Goal: Task Accomplishment & Management: Use online tool/utility

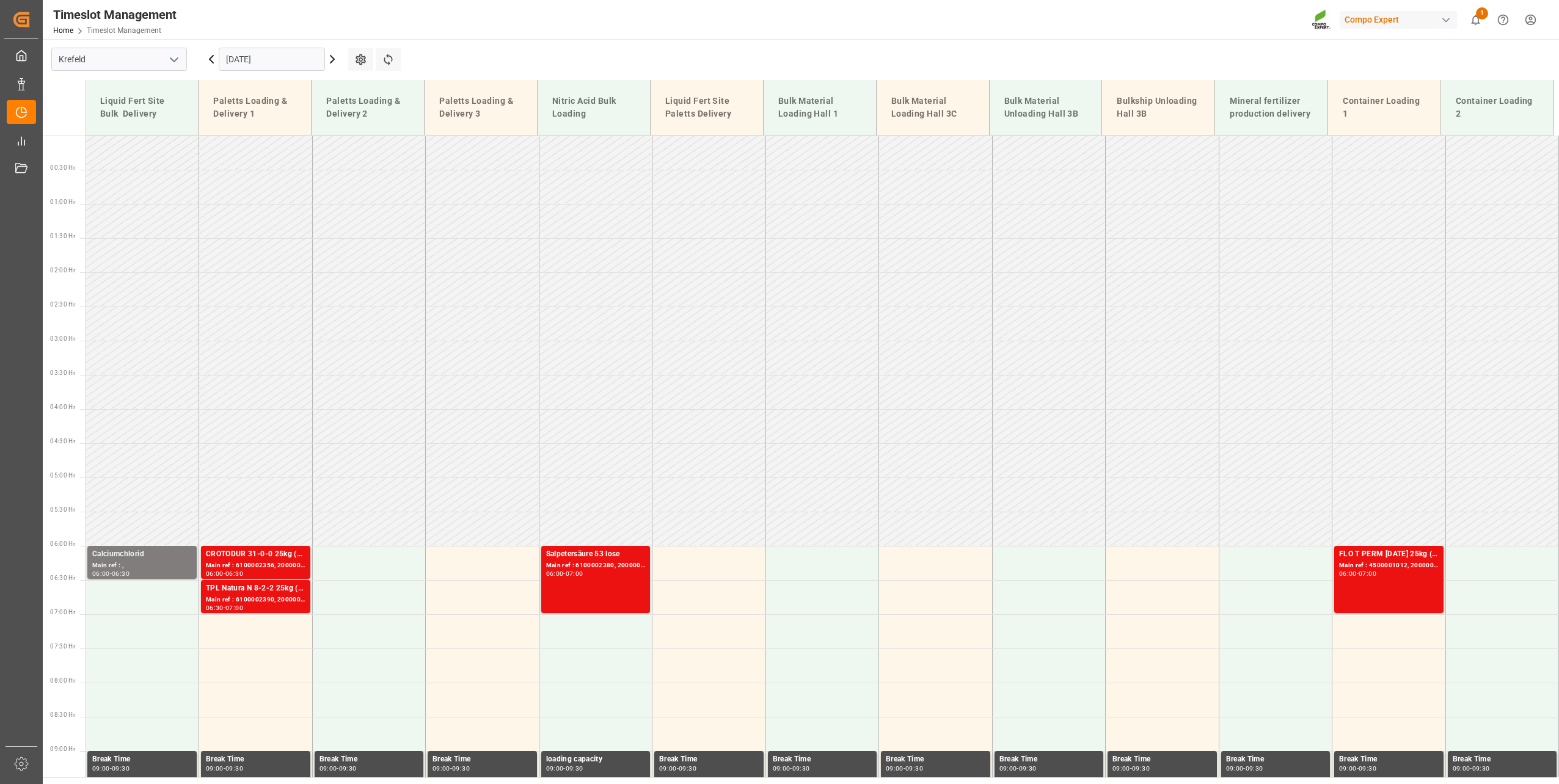
scroll to position [826, 0]
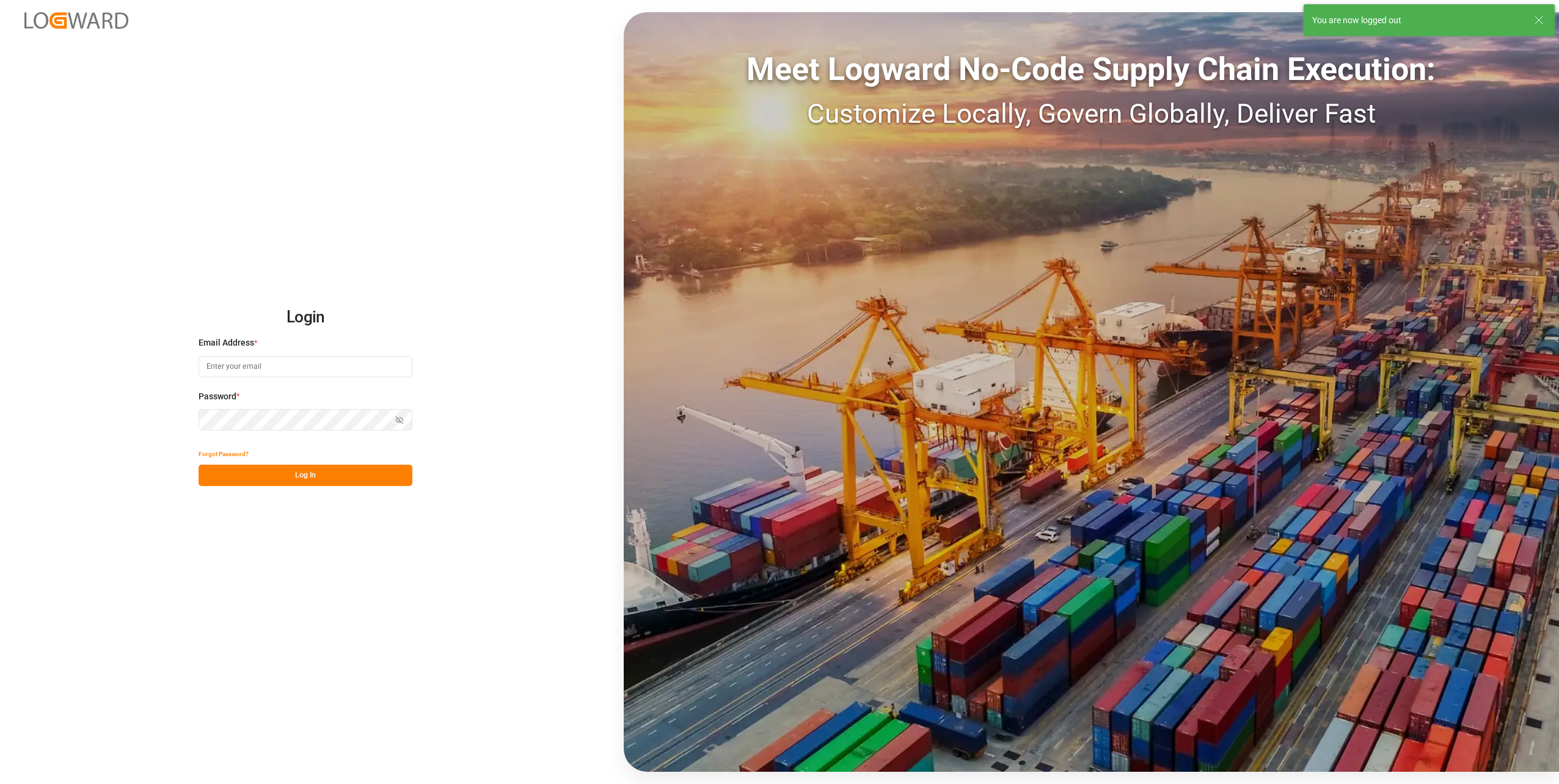
type input "[PERSON_NAME][EMAIL_ADDRESS][DOMAIN_NAME]"
click at [268, 472] on button "Log In" at bounding box center [304, 475] width 214 height 21
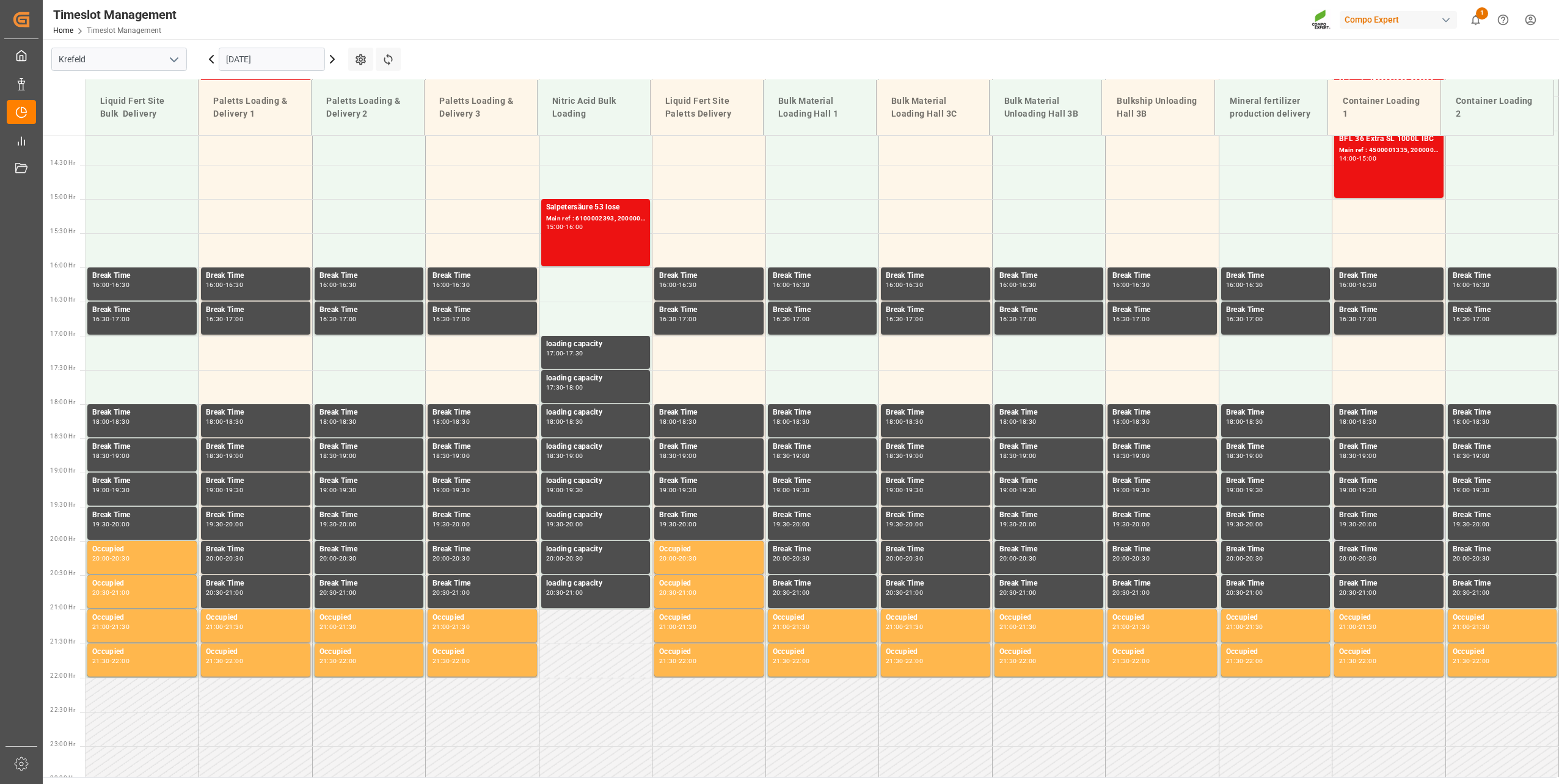
scroll to position [596, 0]
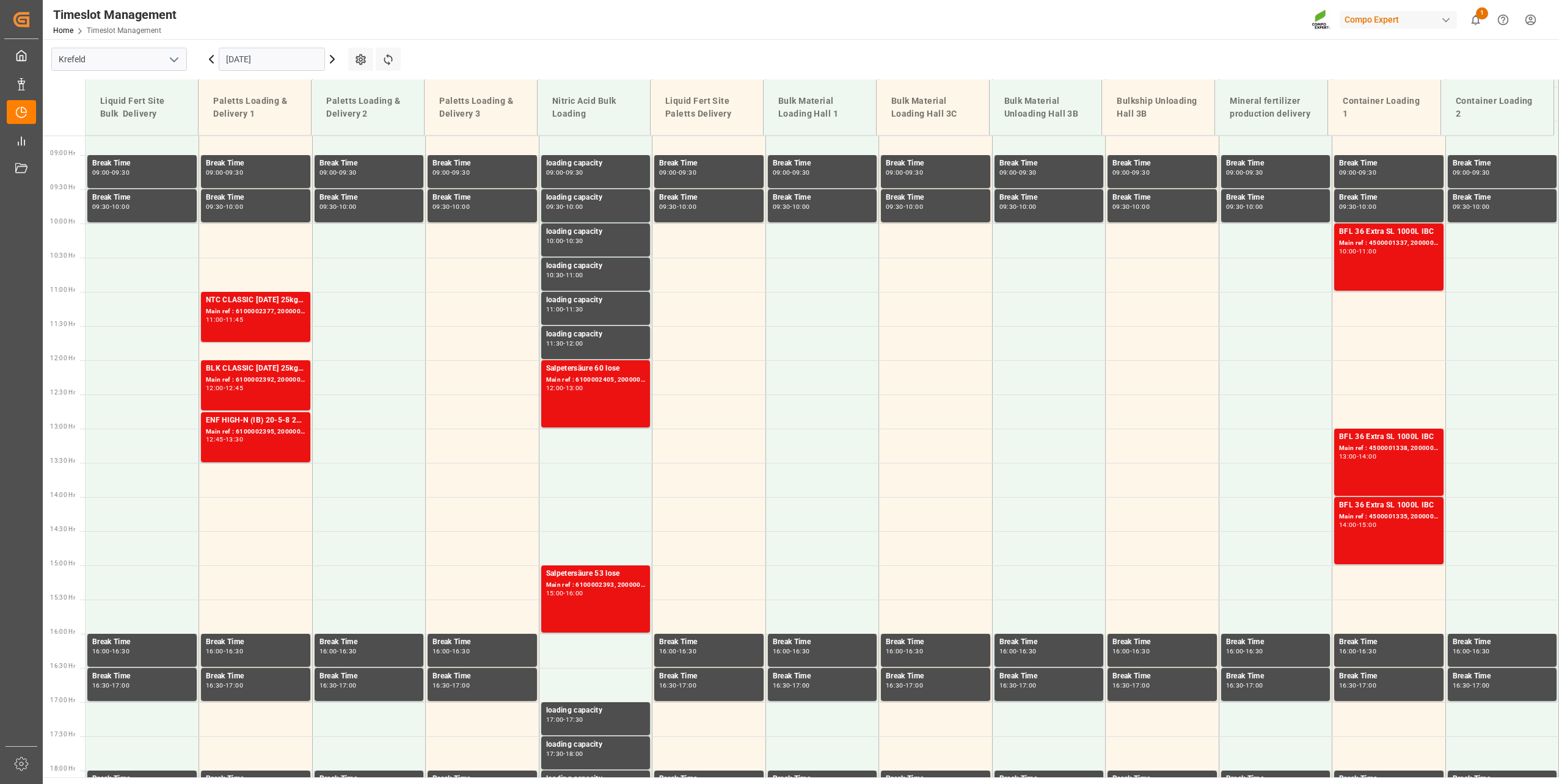
click at [257, 64] on input "[DATE]" at bounding box center [271, 59] width 106 height 23
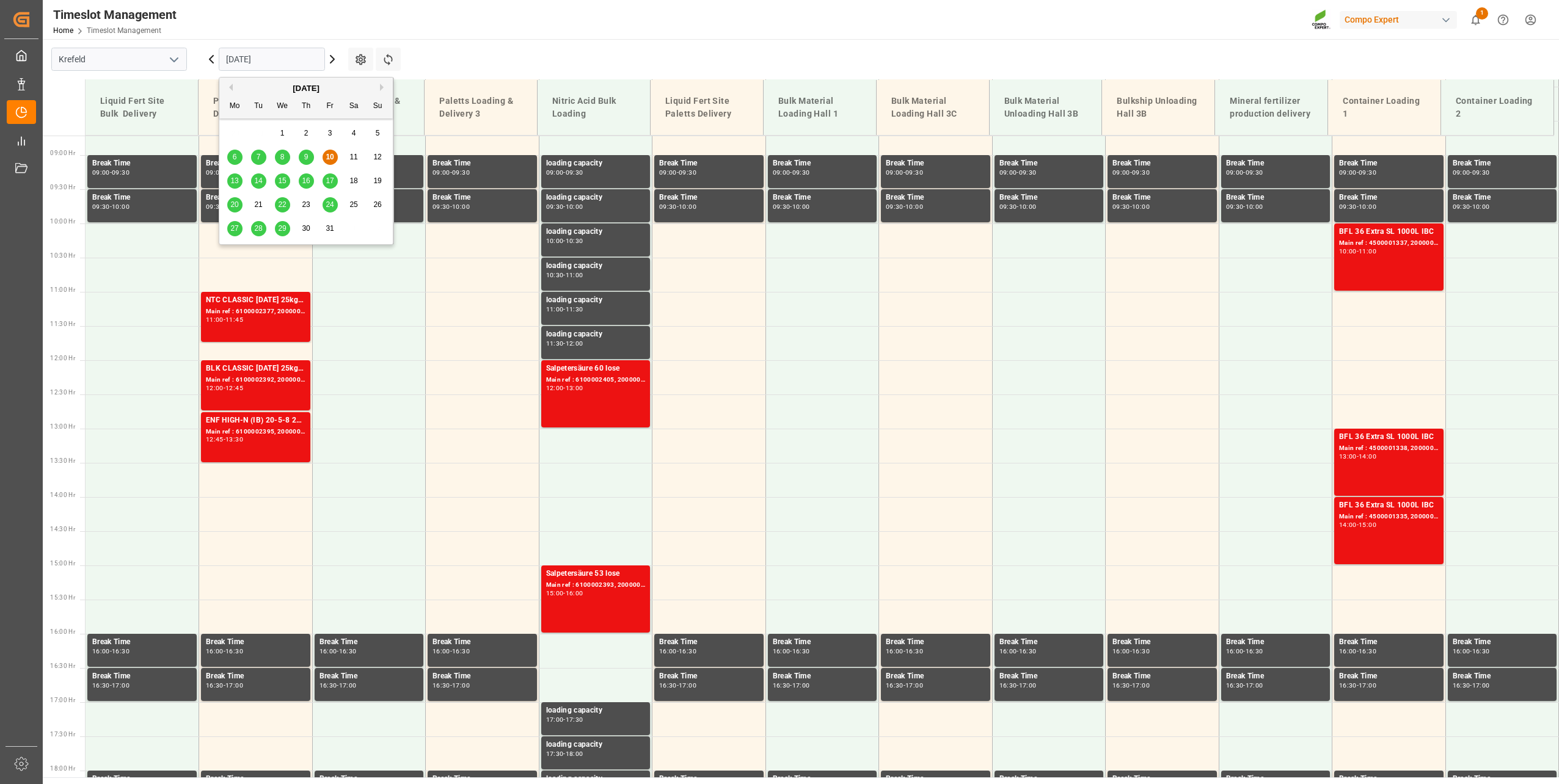
click at [234, 176] on div "13" at bounding box center [235, 182] width 16 height 15
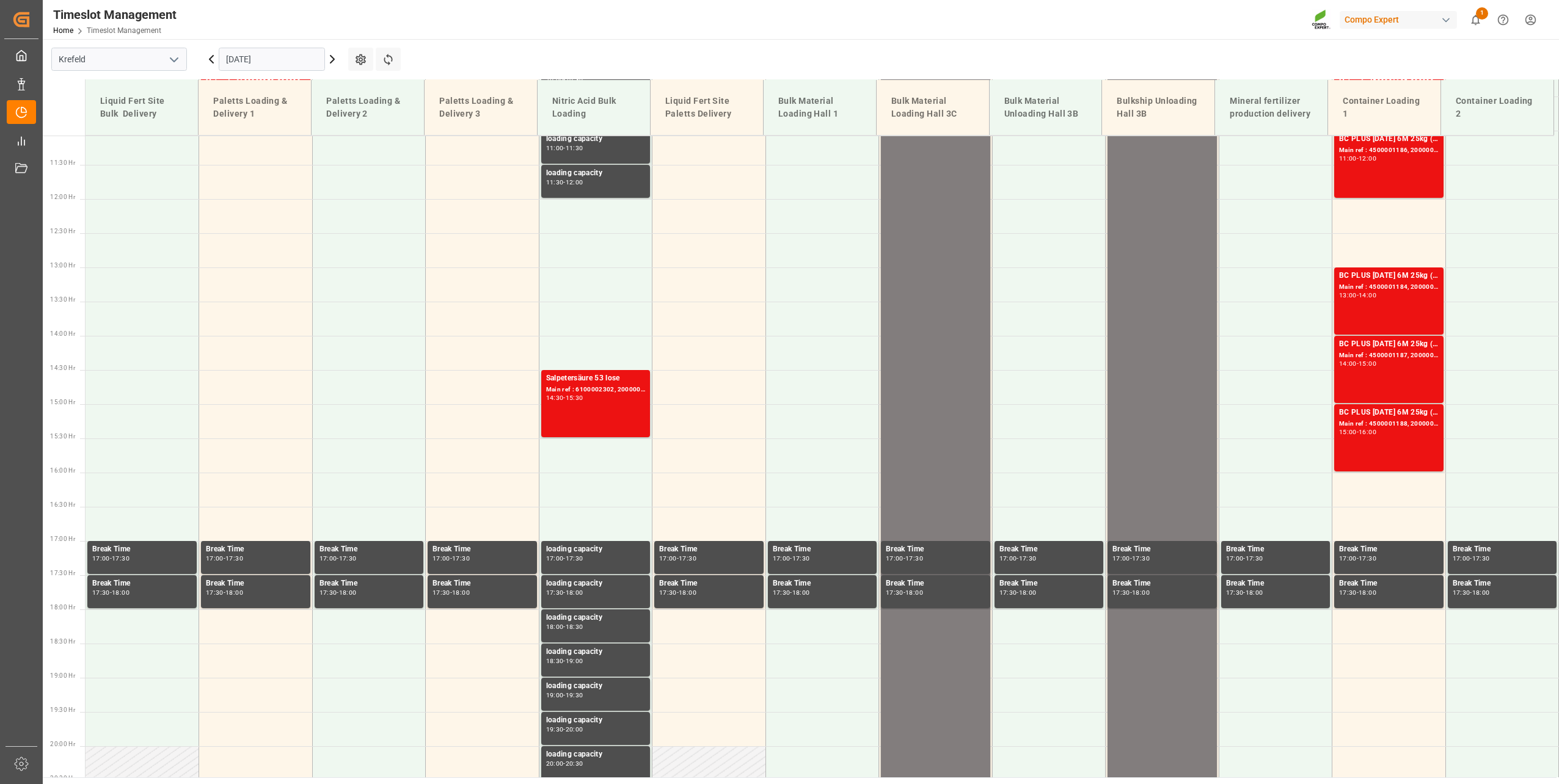
click at [278, 69] on input "[DATE]" at bounding box center [271, 59] width 106 height 23
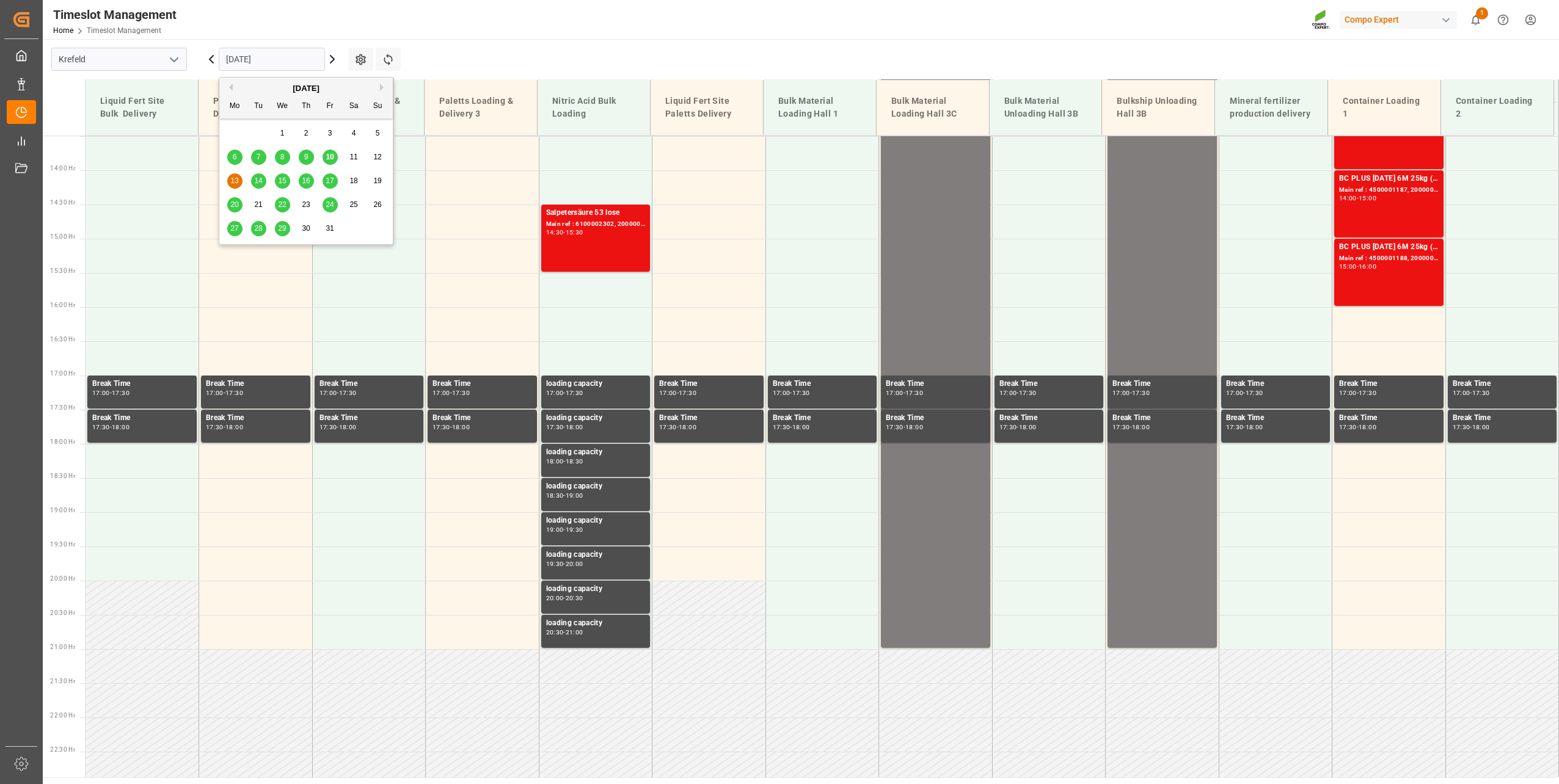
scroll to position [963, 0]
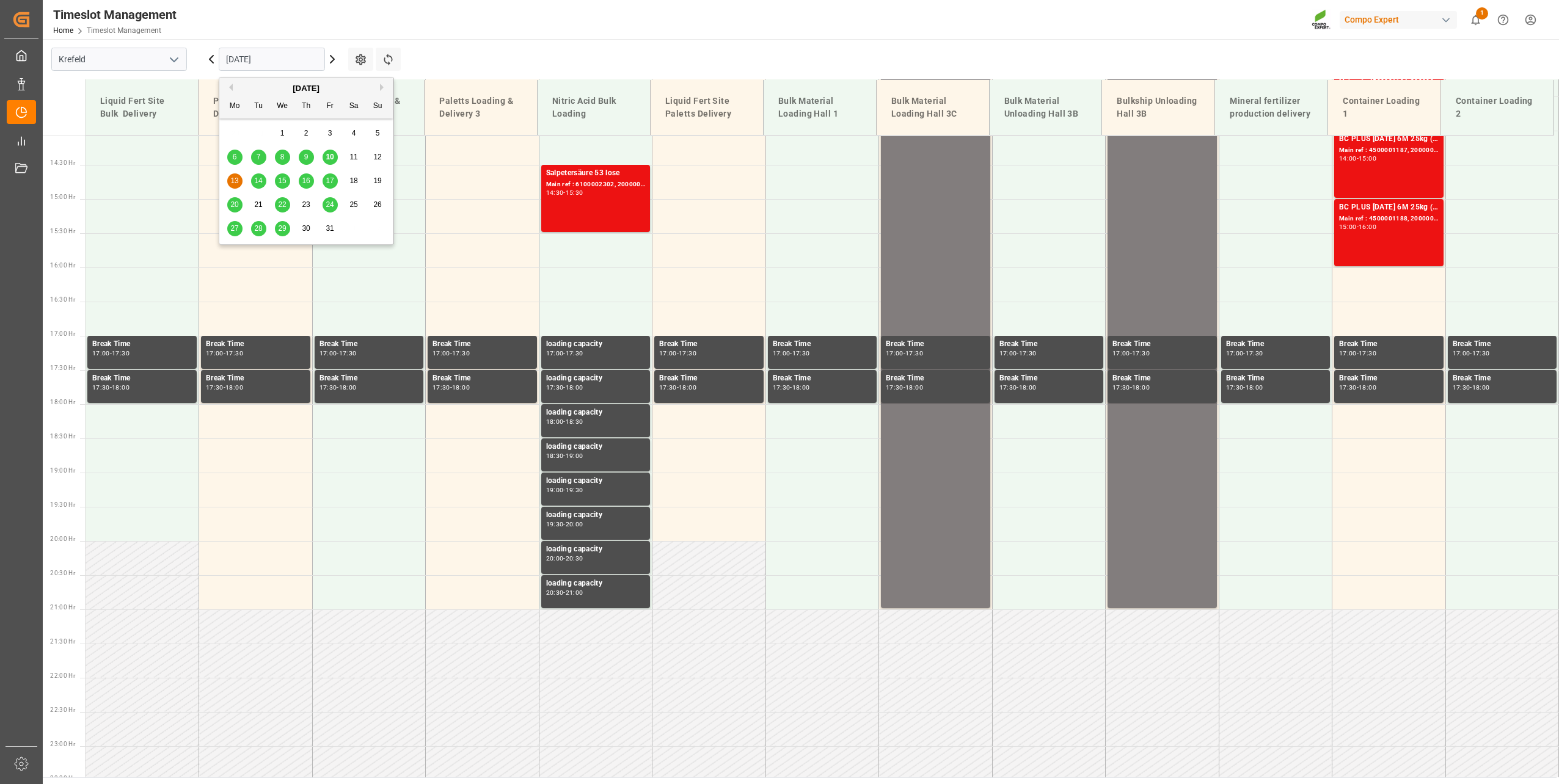
click at [327, 155] on span "10" at bounding box center [329, 157] width 8 height 8
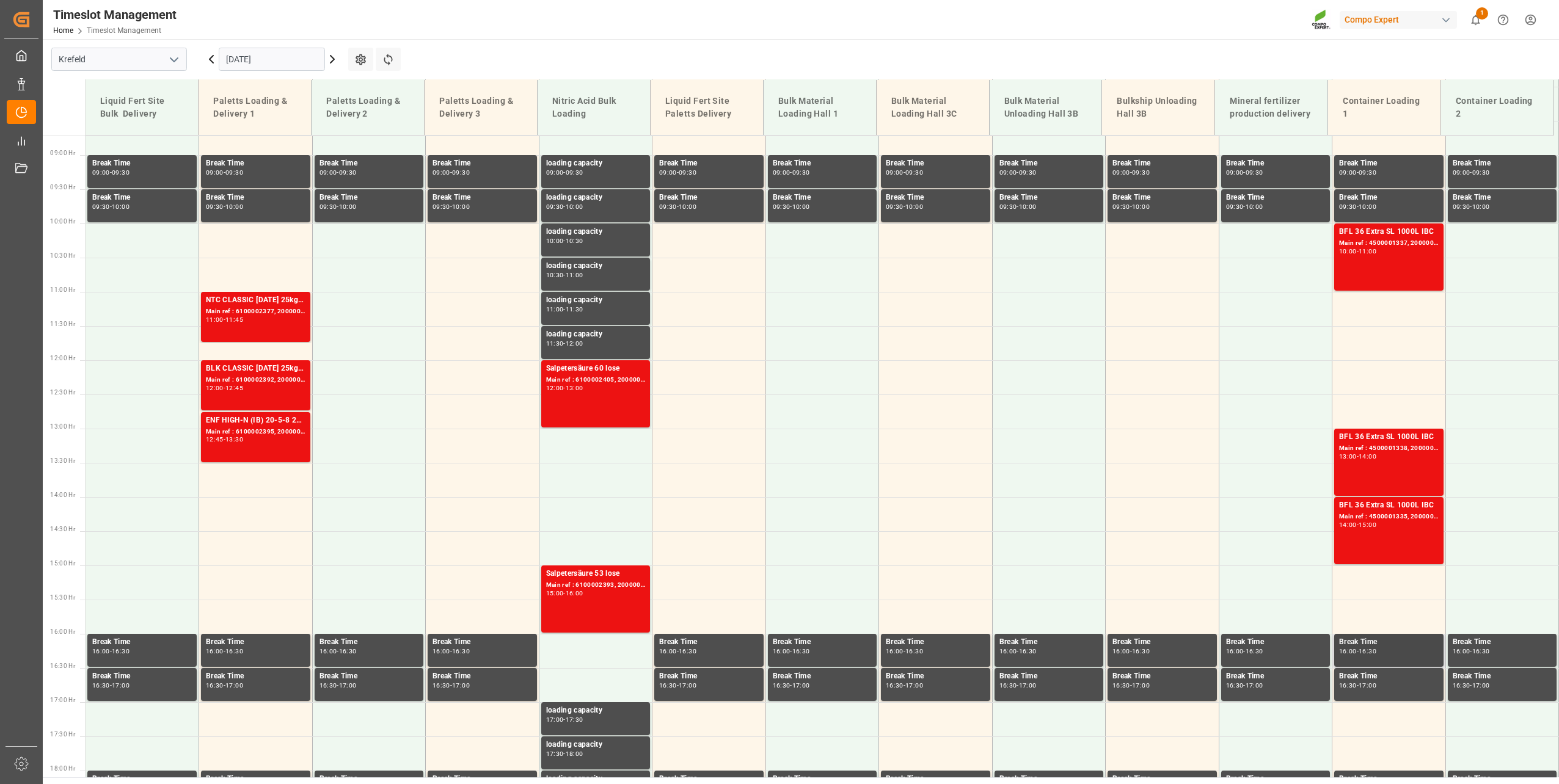
scroll to position [229, 0]
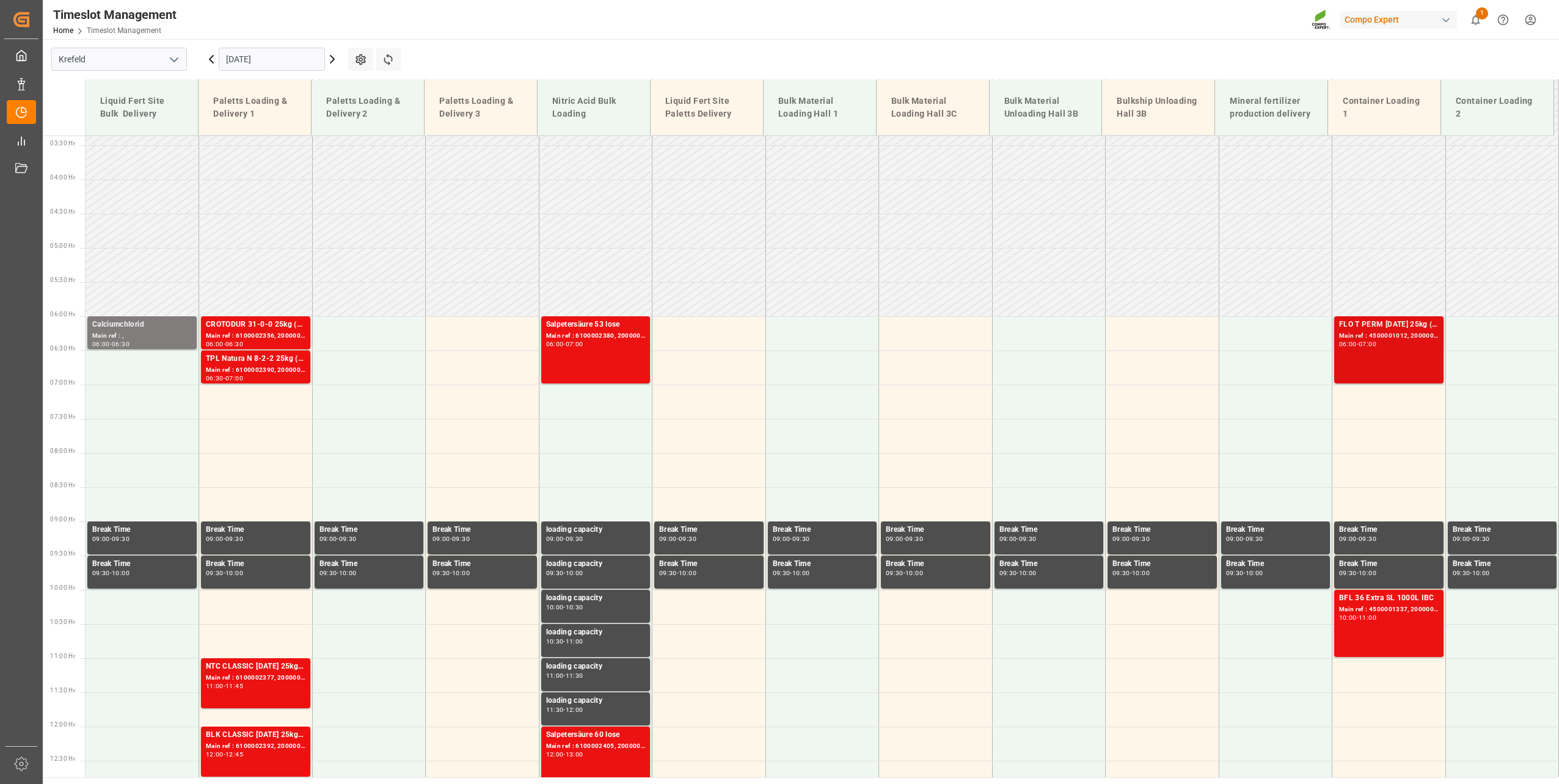
click at [1379, 326] on div "FLO T PERM [DATE] 25kg (x42) INT" at bounding box center [1388, 325] width 100 height 12
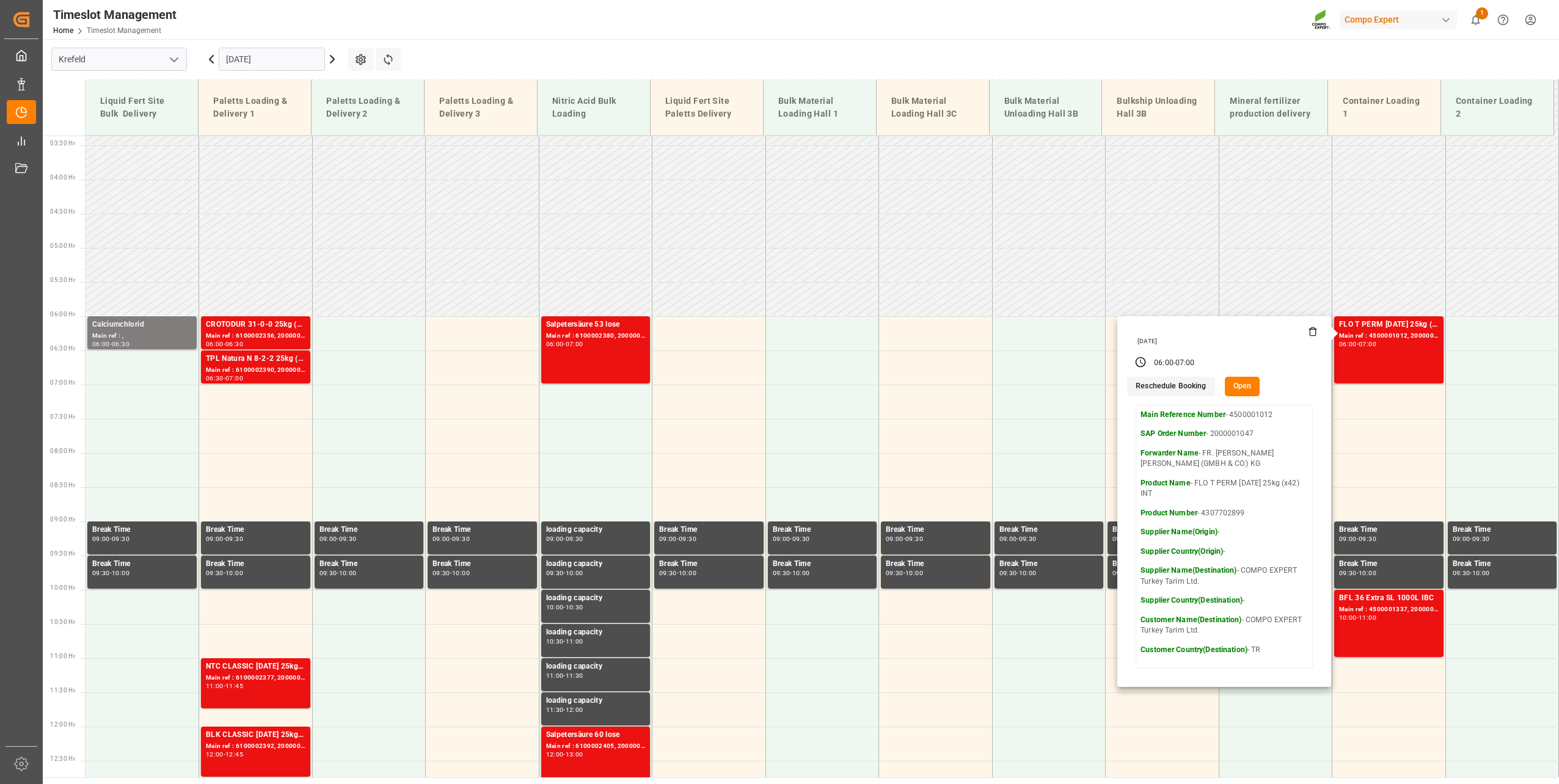
click at [1178, 390] on button "Reschedule Booking" at bounding box center [1170, 386] width 87 height 19
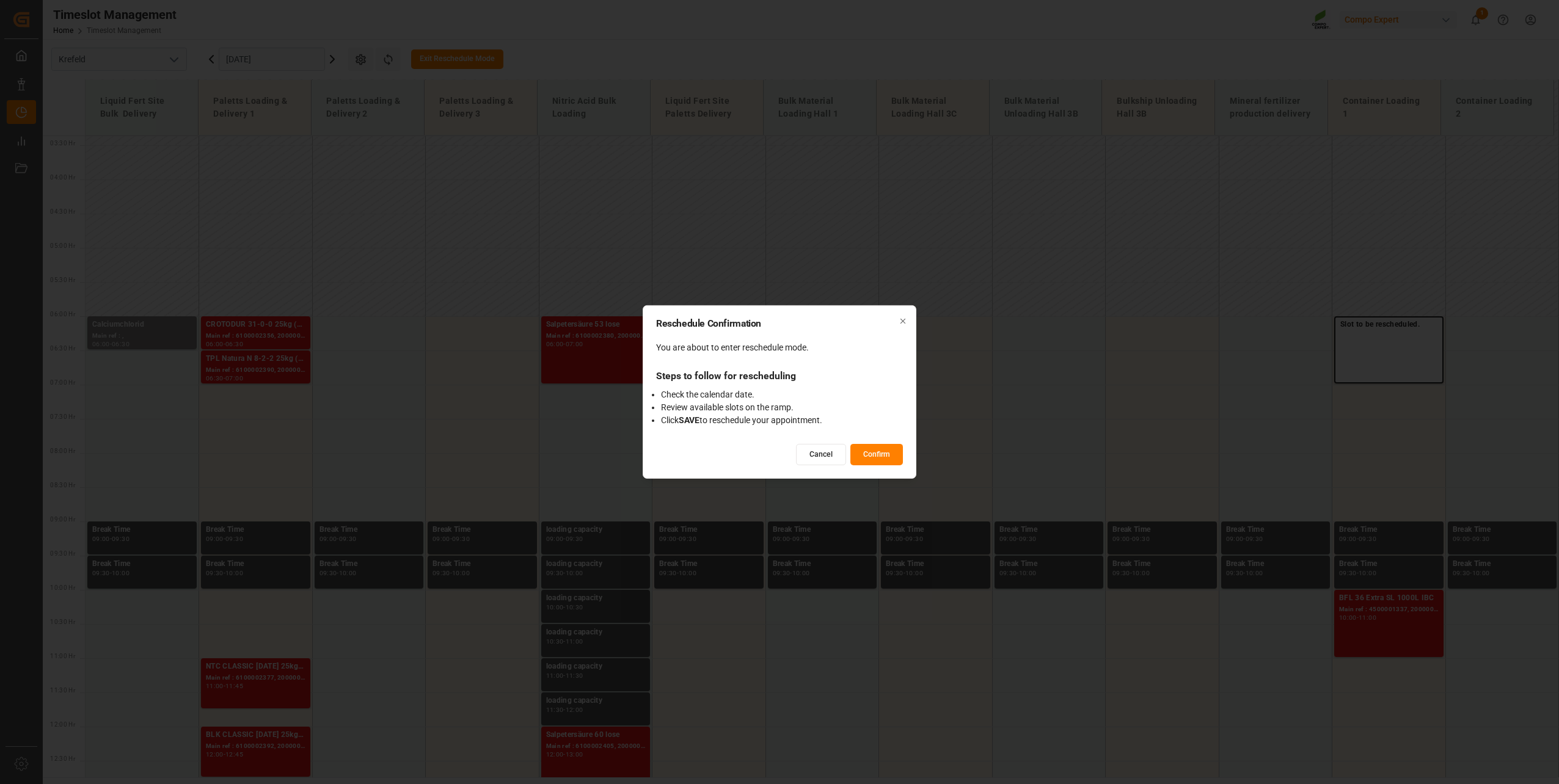
click at [883, 453] on button "Confirm" at bounding box center [876, 454] width 52 height 21
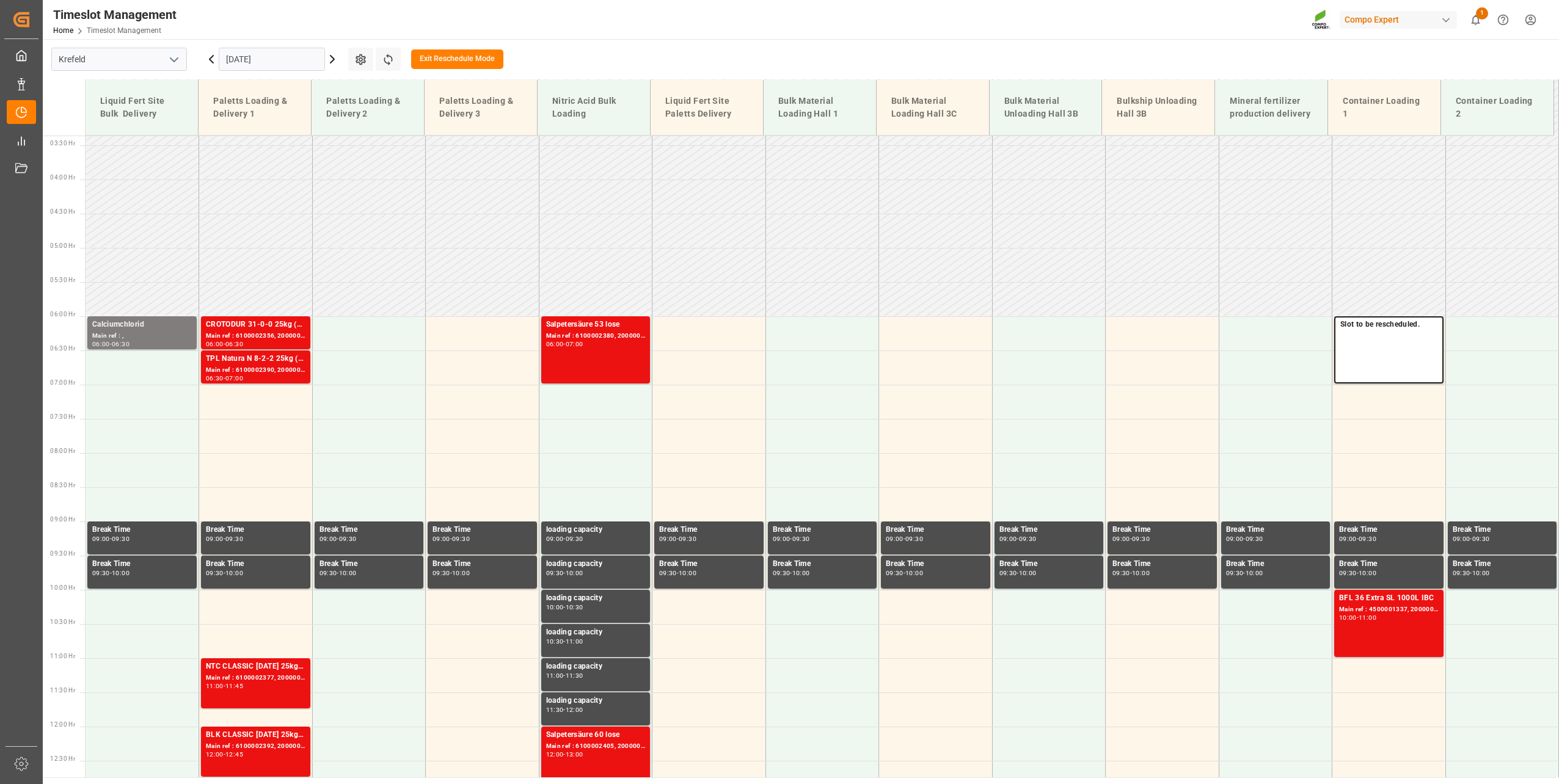
click at [336, 58] on icon at bounding box center [332, 60] width 15 height 15
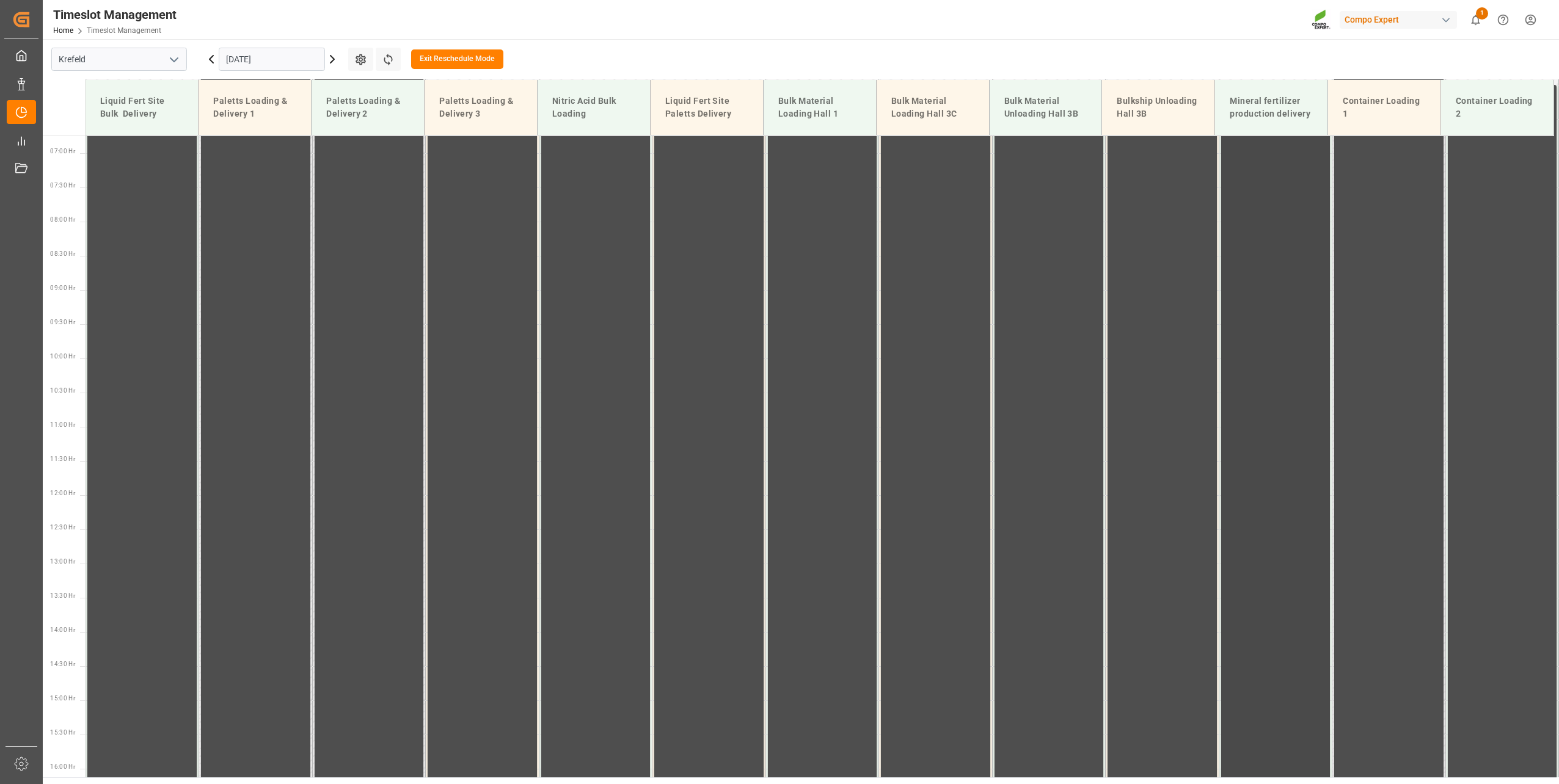
scroll to position [94, 0]
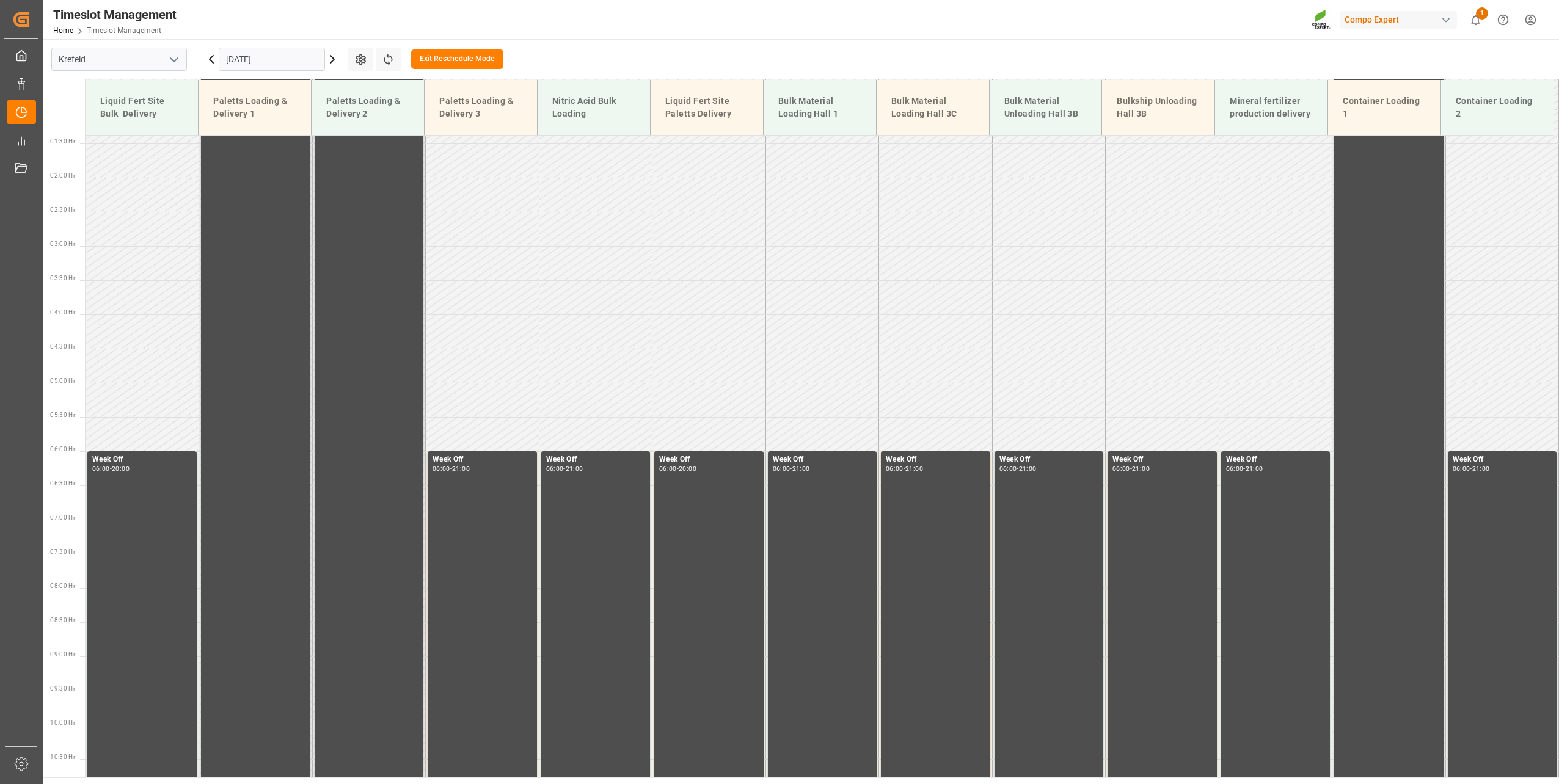
click at [322, 59] on input "[DATE]" at bounding box center [271, 59] width 106 height 23
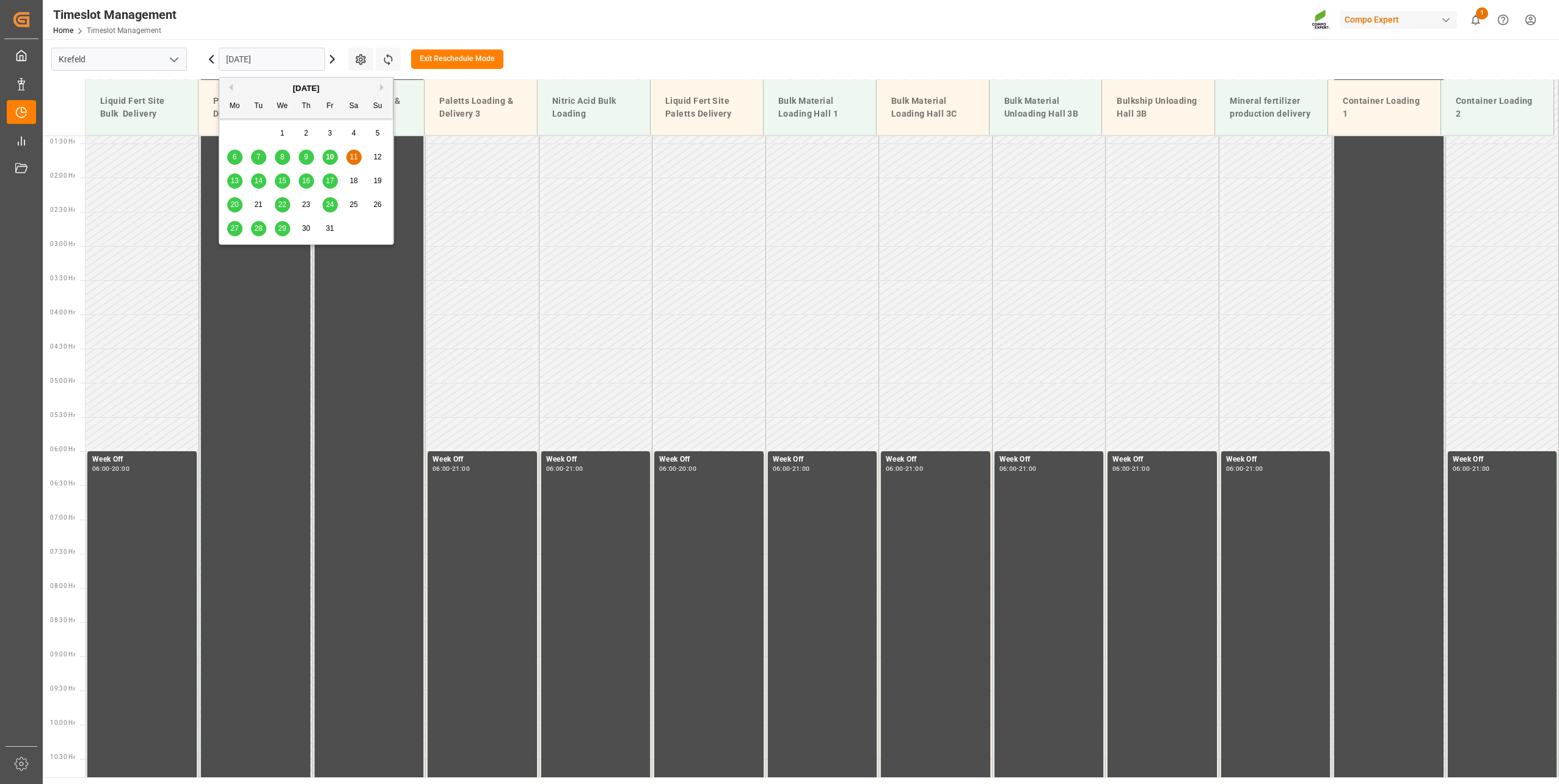
click at [238, 179] on span "13" at bounding box center [234, 181] width 8 height 8
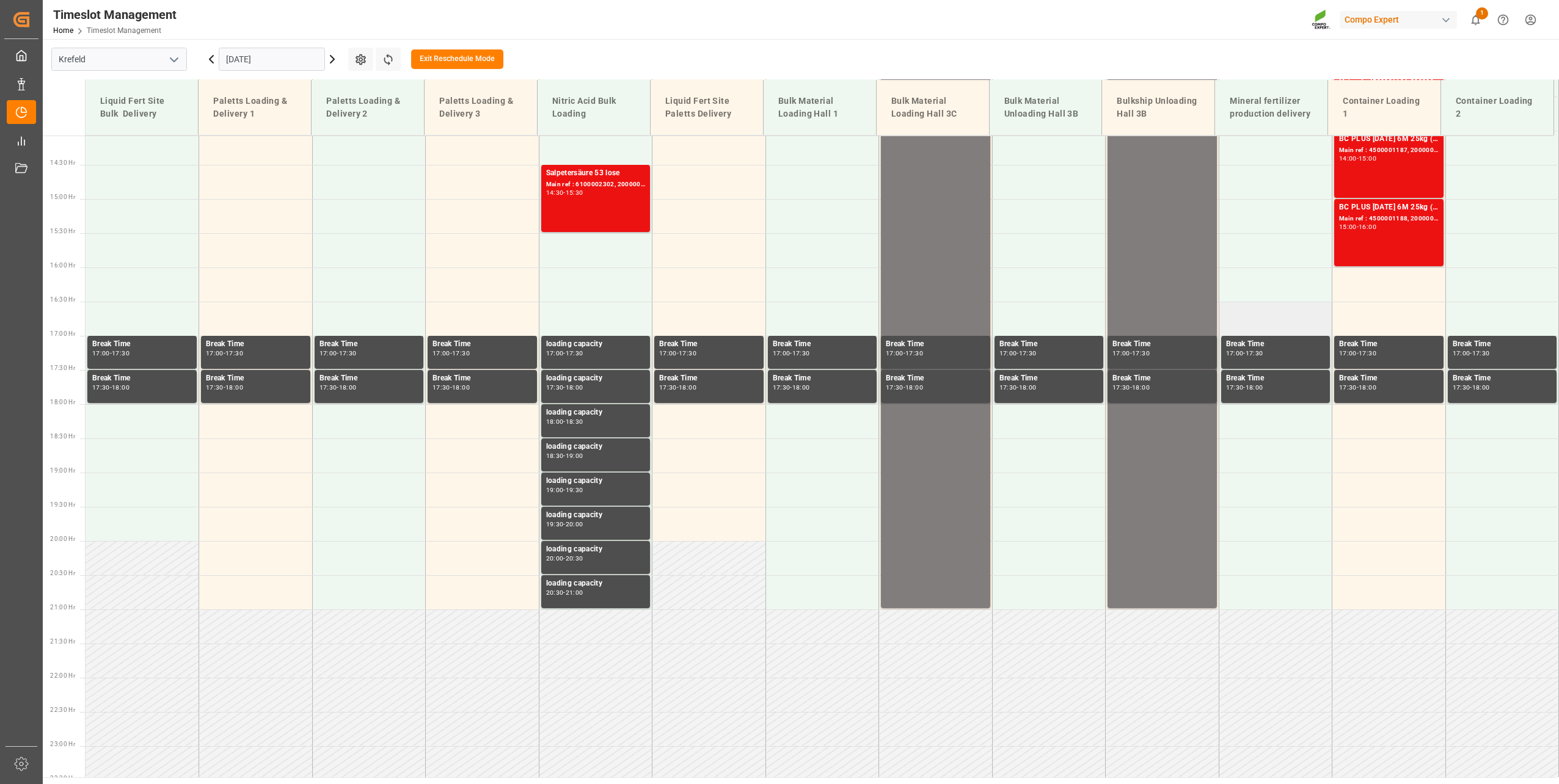
scroll to position [718, 0]
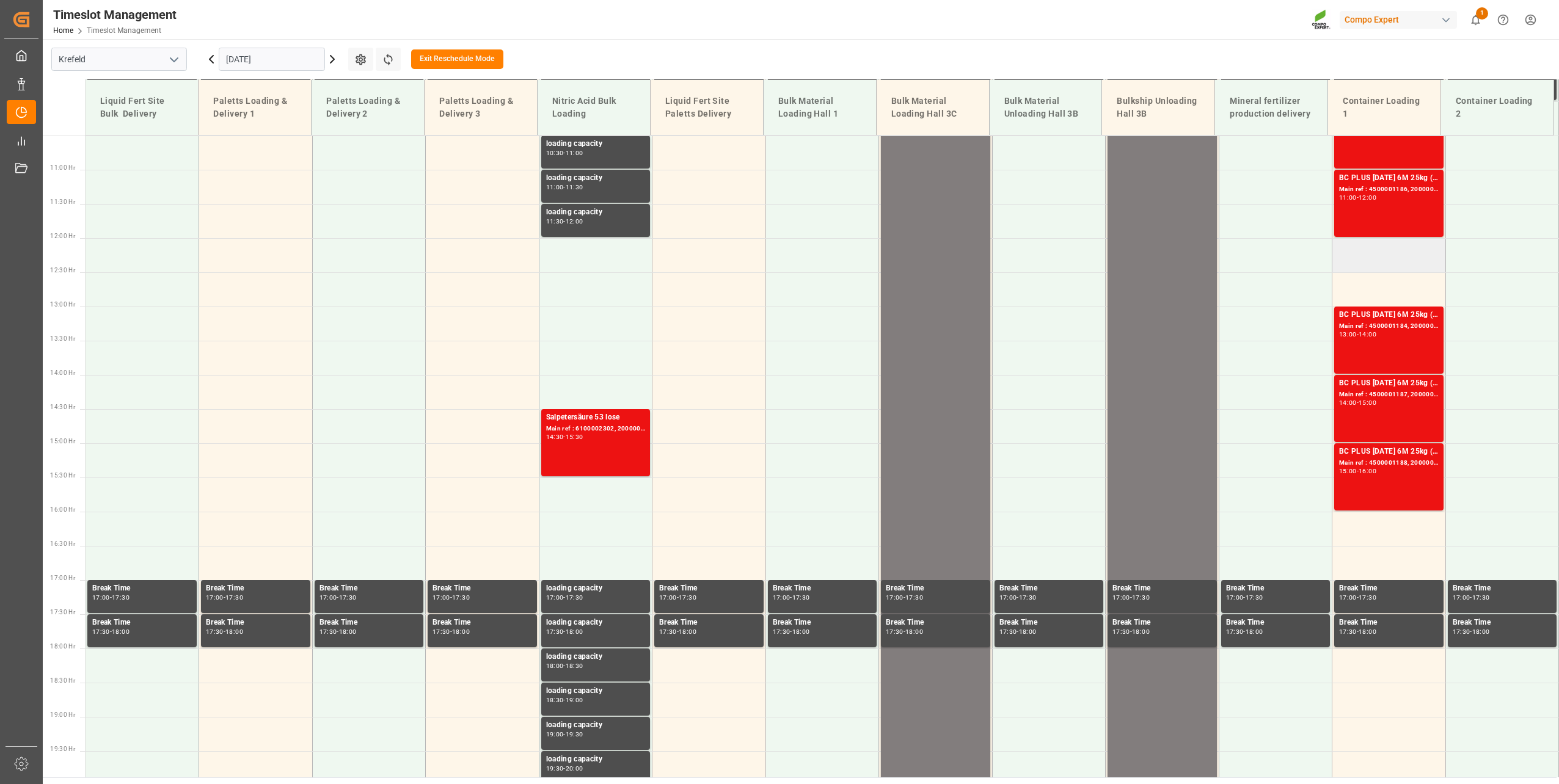
click at [1373, 264] on td at bounding box center [1389, 255] width 114 height 34
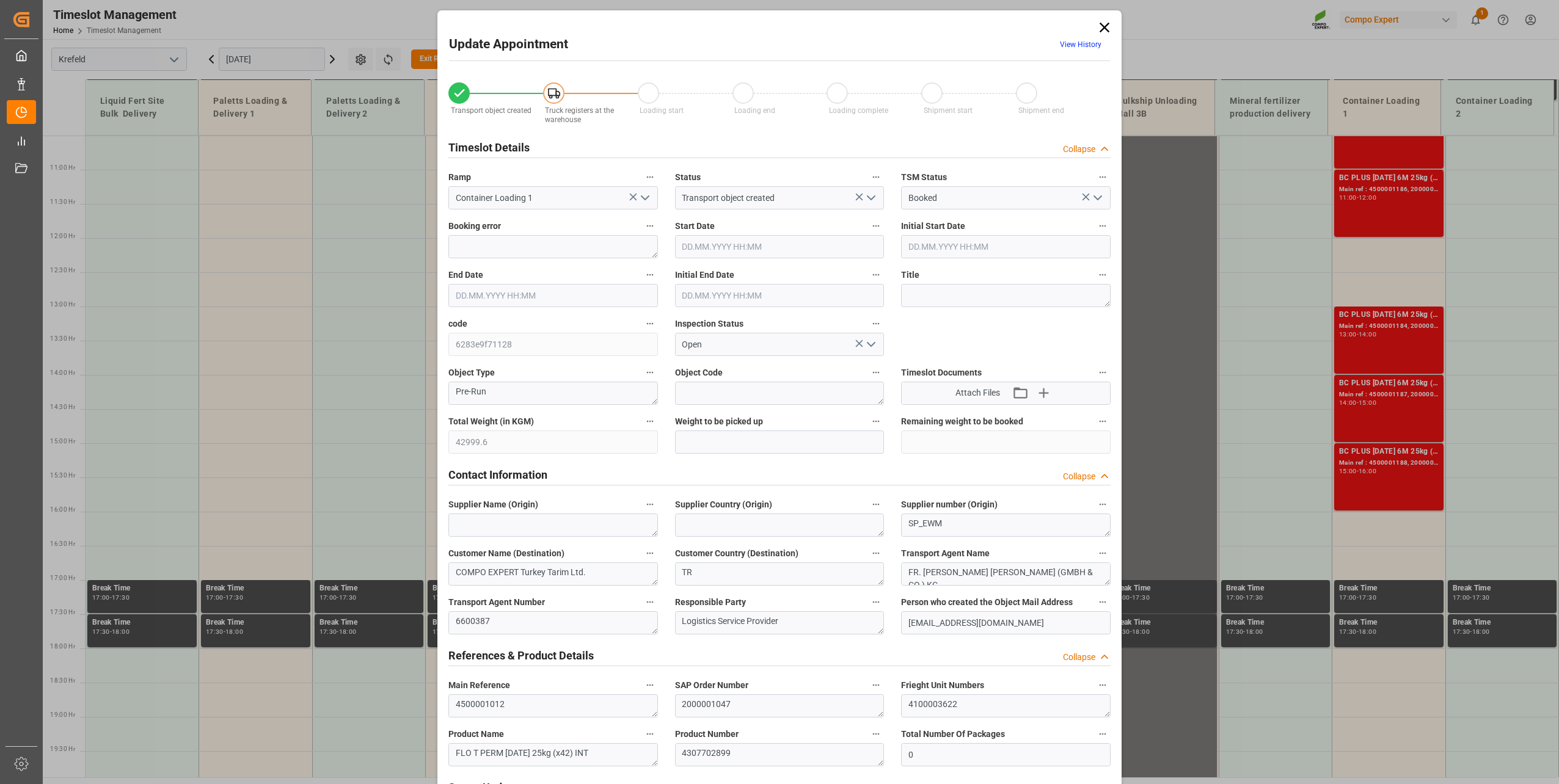
type input "42999.6"
type input "0"
type input "[DATE] 12:00"
type input "[DATE] 06:00"
type input "[DATE] 12:30"
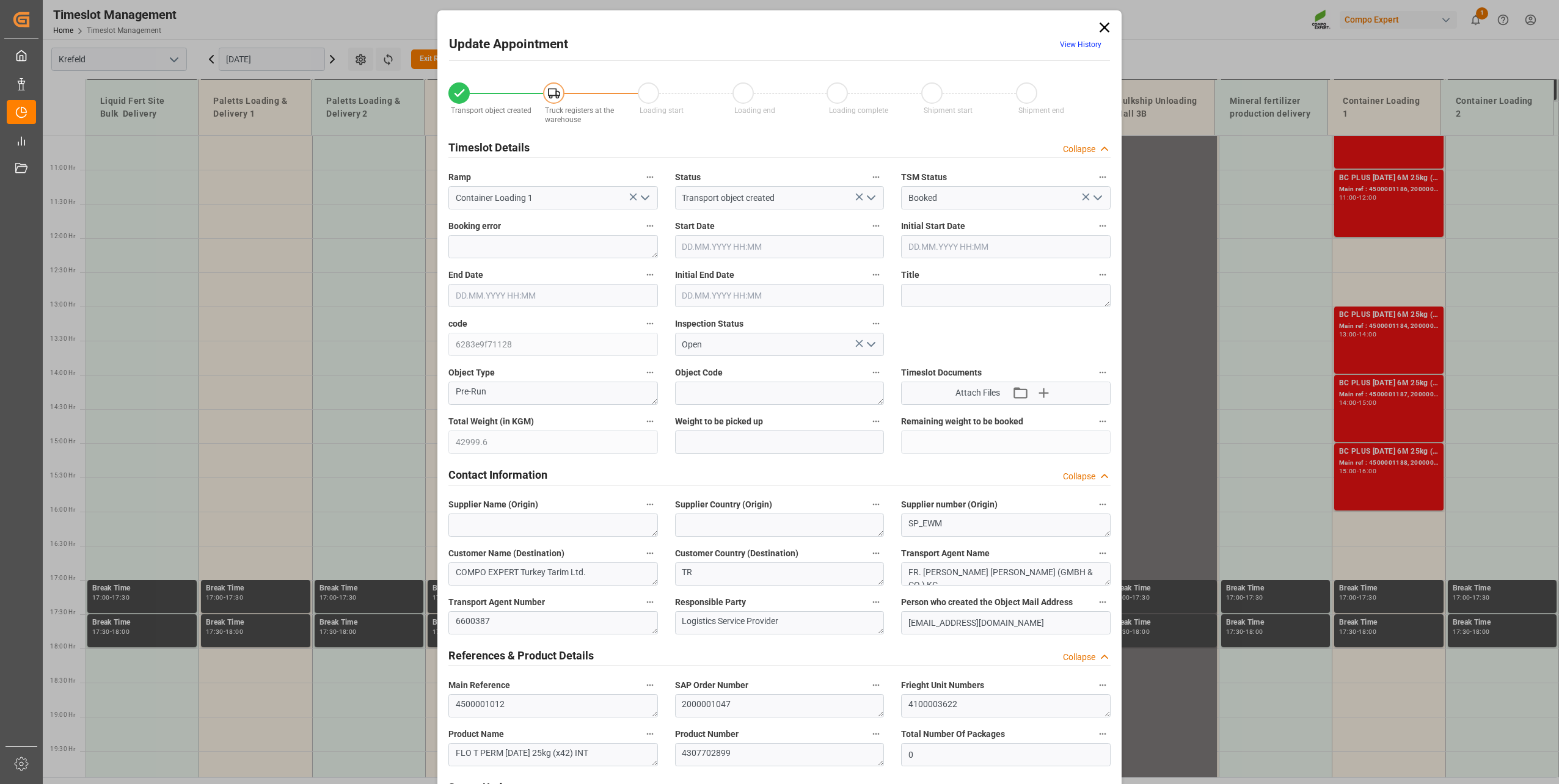
type input "[DATE] 06:30"
type input "[DATE] 12:57"
type input "[DATE] 07:14"
click at [1097, 28] on icon at bounding box center [1104, 28] width 17 height 17
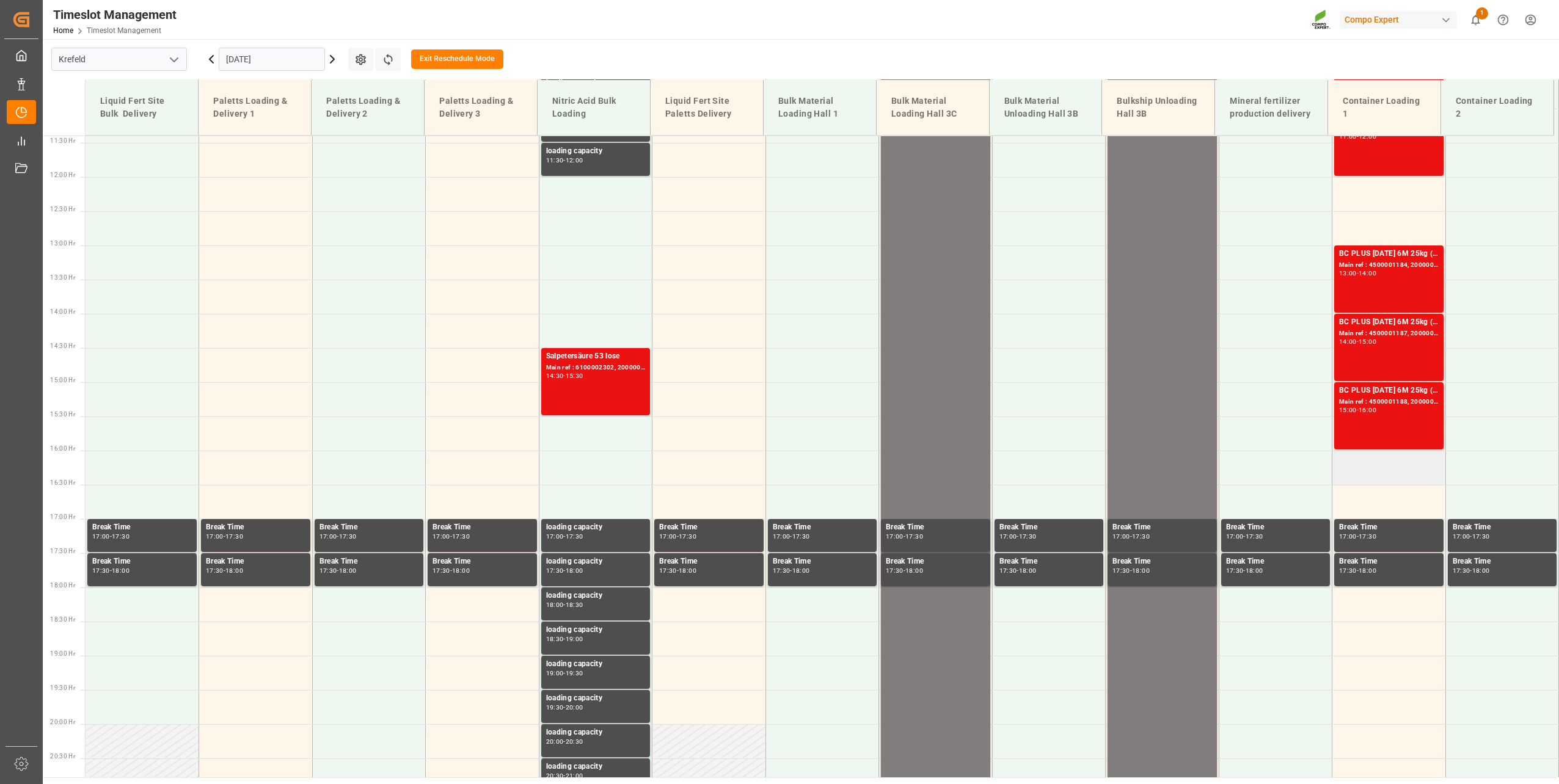
scroll to position [352, 0]
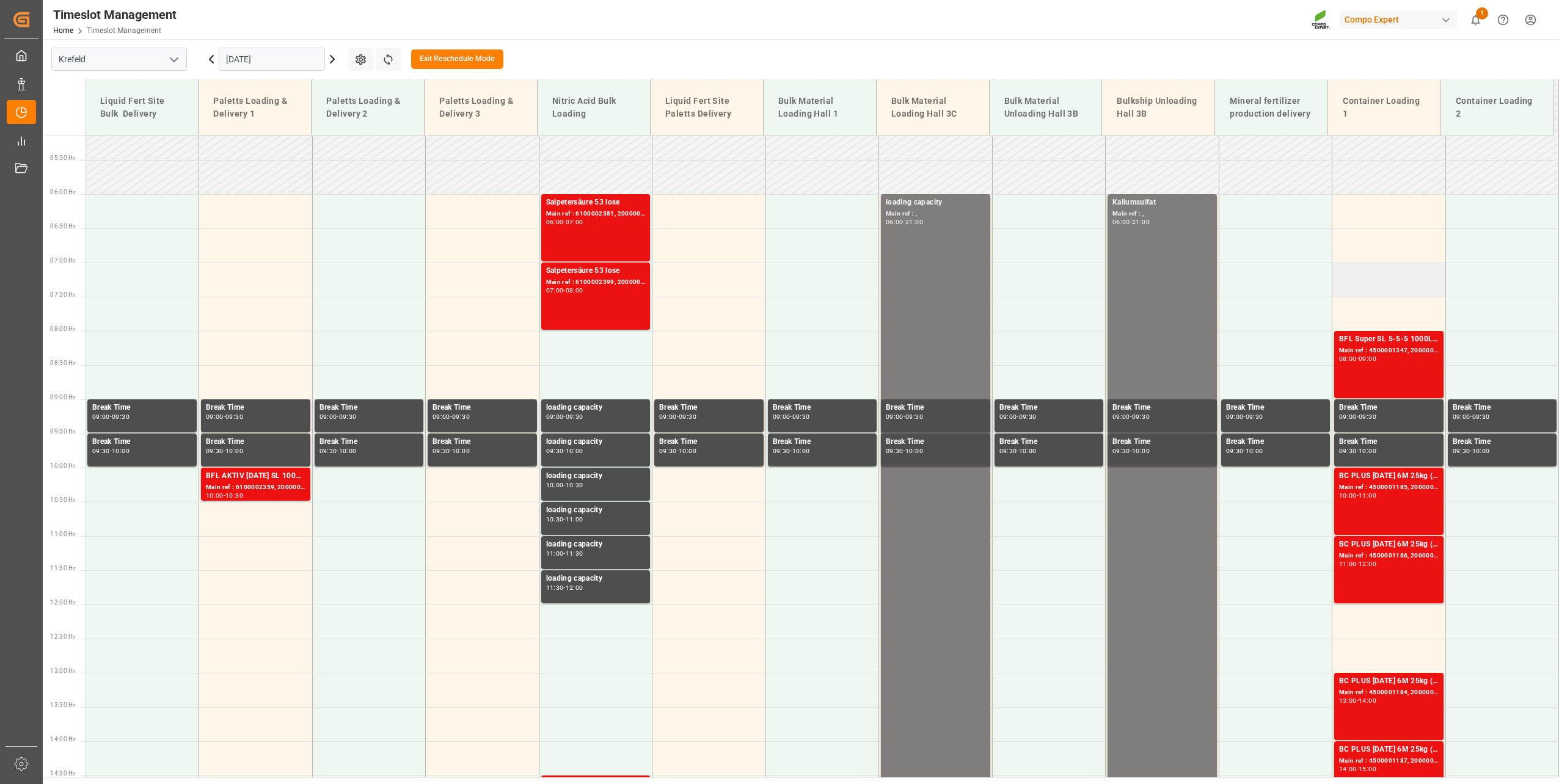
click at [1349, 276] on td at bounding box center [1389, 279] width 114 height 34
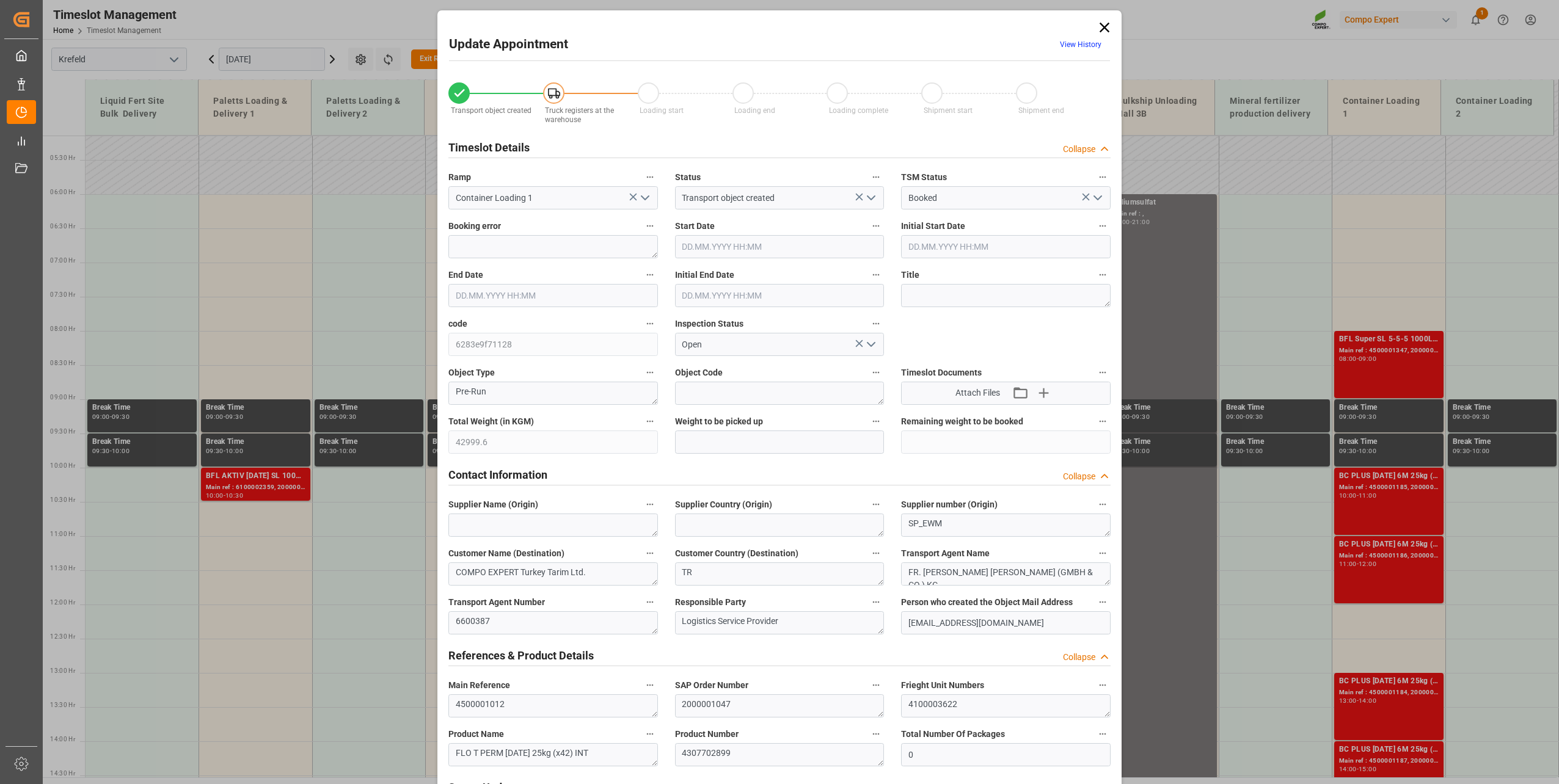
type input "42999.6"
type input "0"
type input "[DATE] 07:00"
type input "[DATE] 06:00"
type input "[DATE] 07:30"
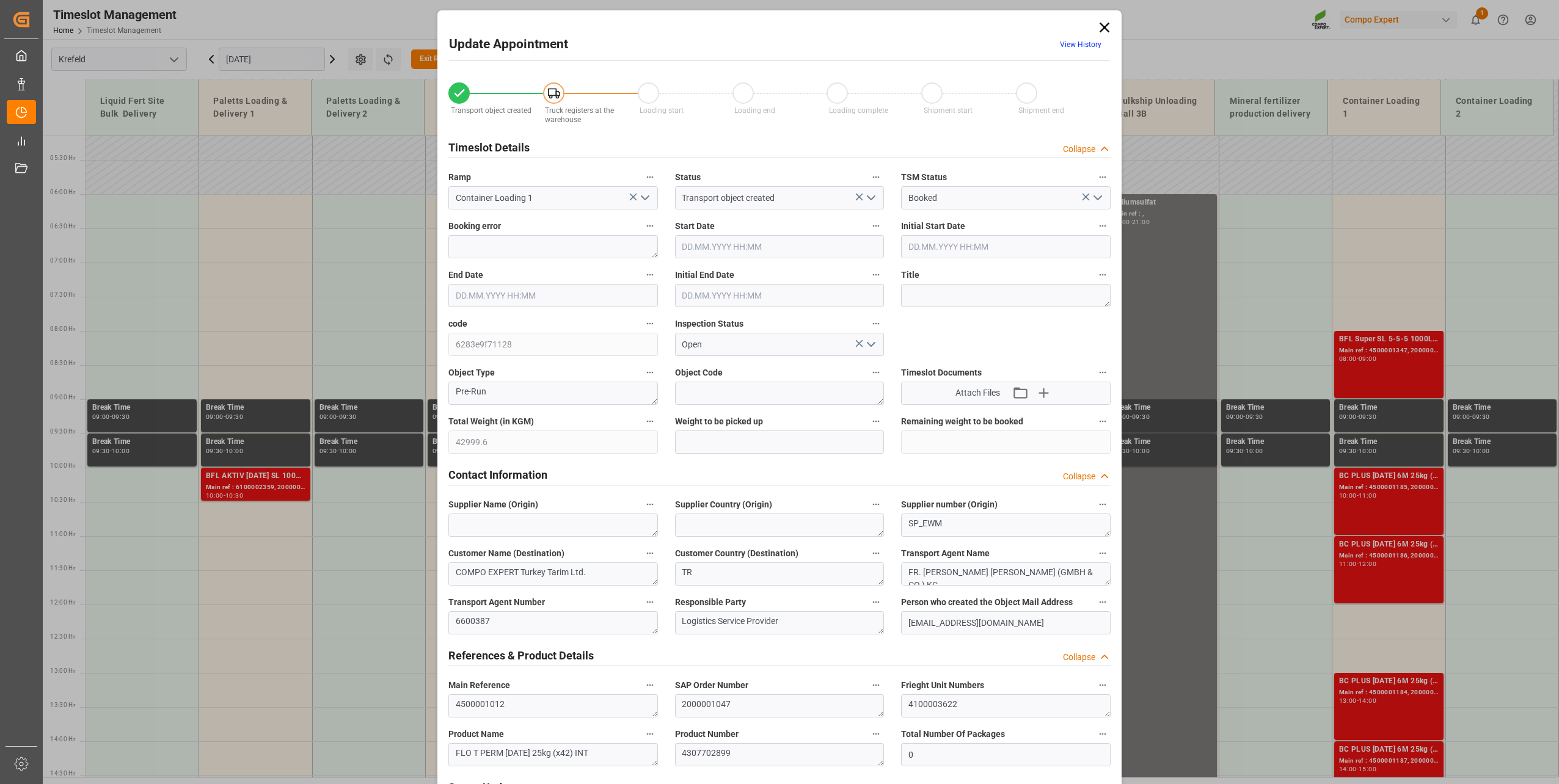
type input "[DATE] 06:30"
type input "[DATE] 12:57"
type input "[DATE] 07:14"
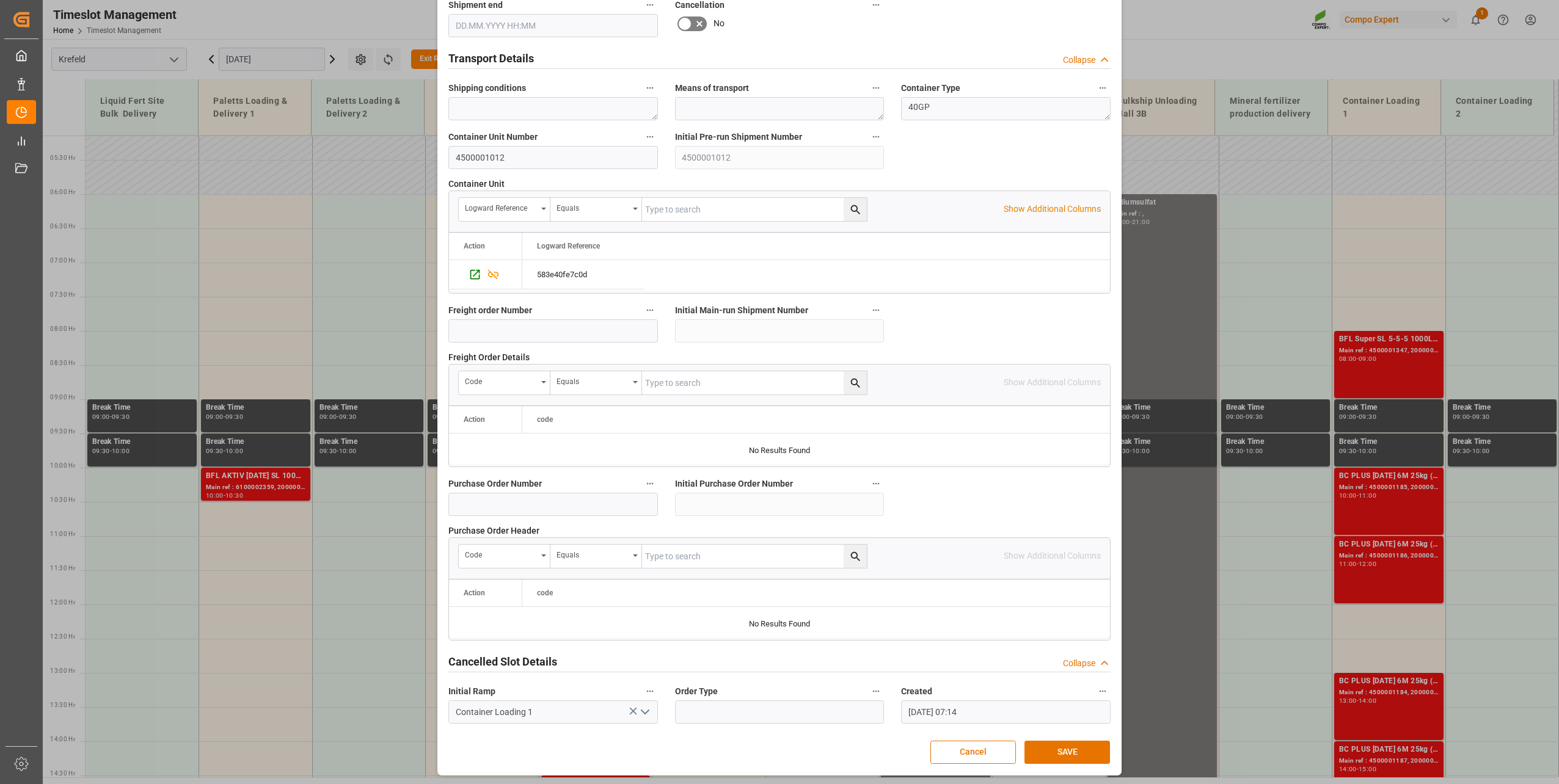
scroll to position [911, 0]
click at [1071, 752] on button "SAVE" at bounding box center [1067, 751] width 85 height 23
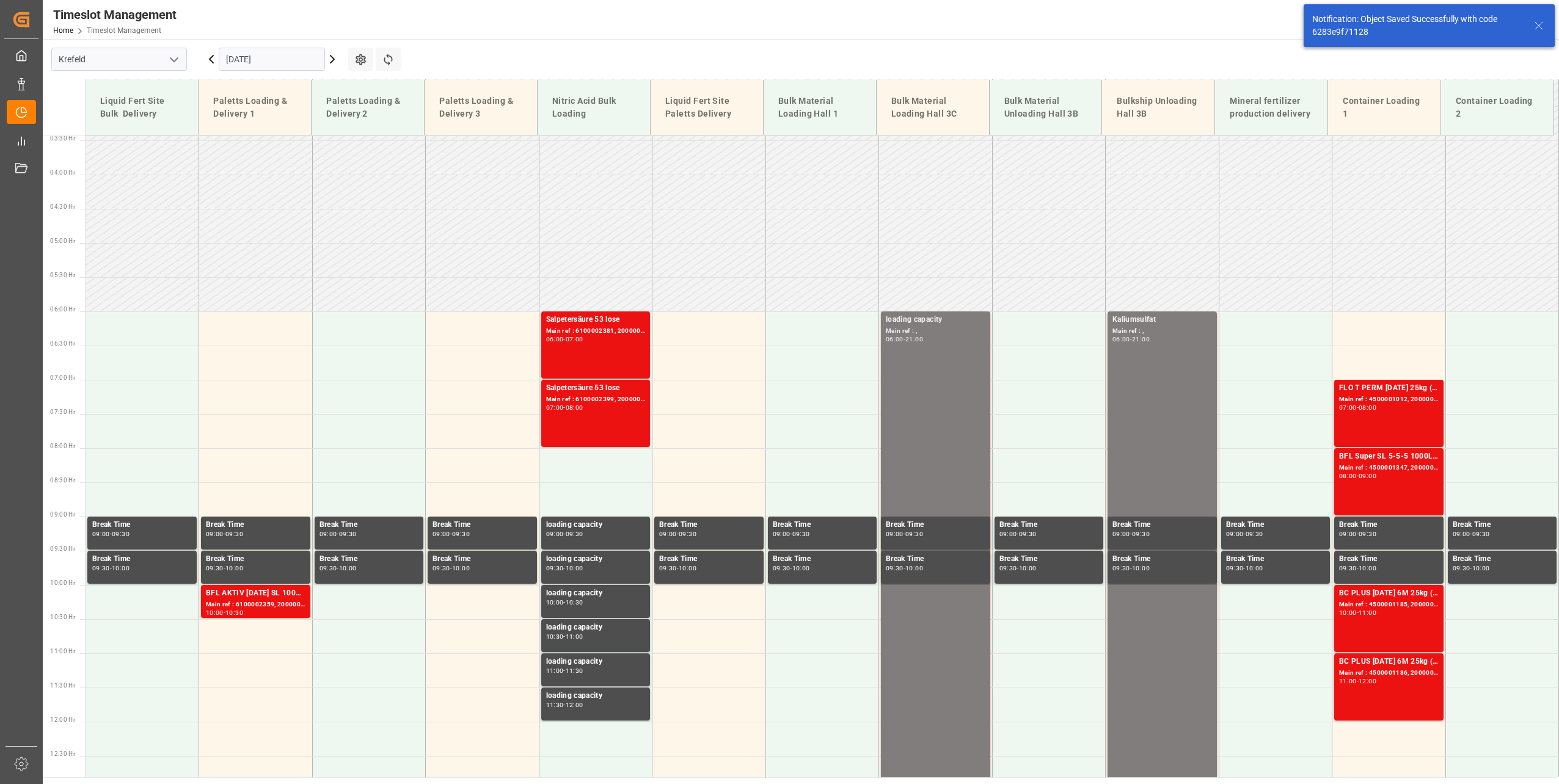
scroll to position [415, 0]
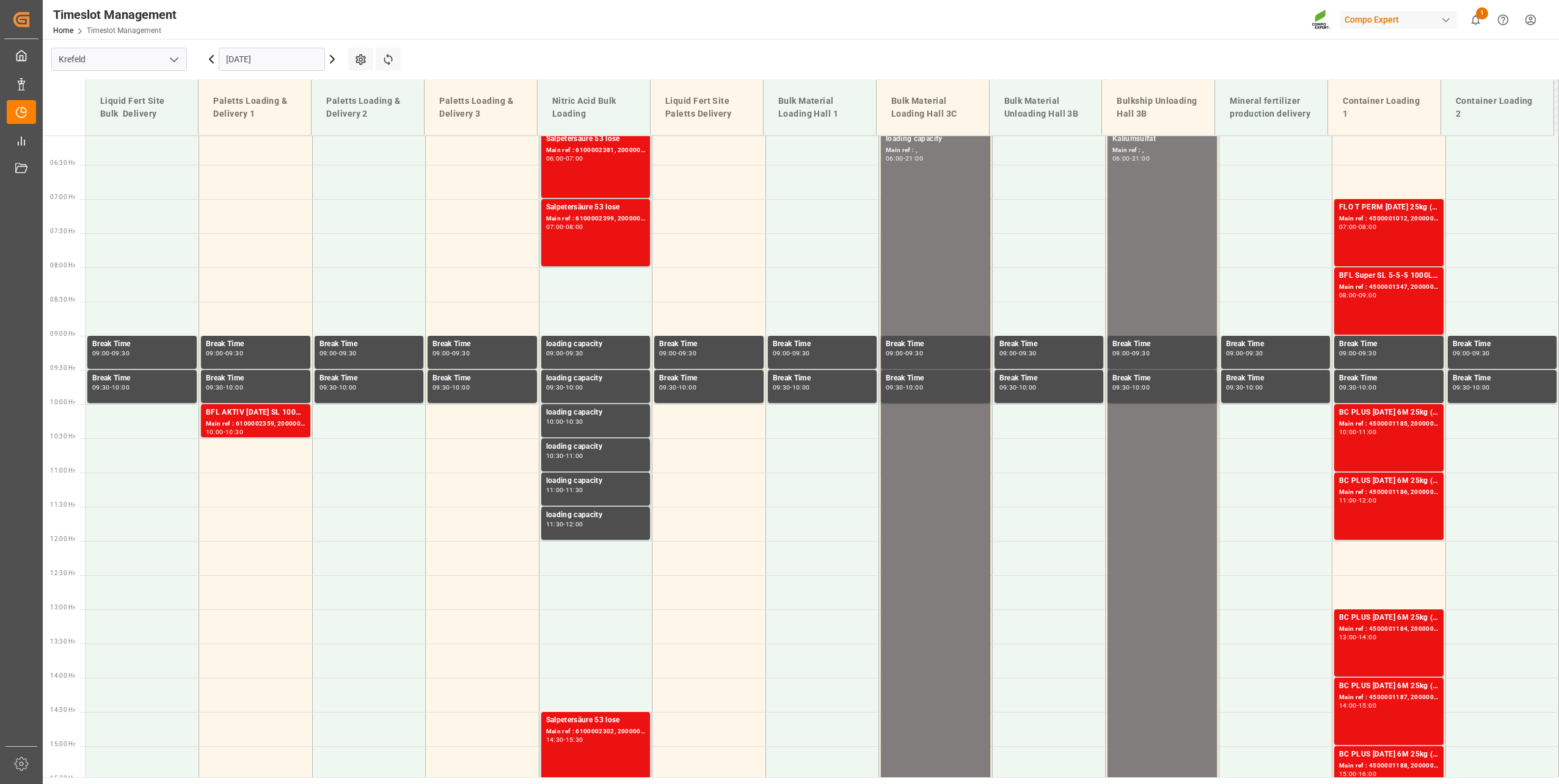
click at [244, 55] on input "[DATE]" at bounding box center [271, 59] width 106 height 23
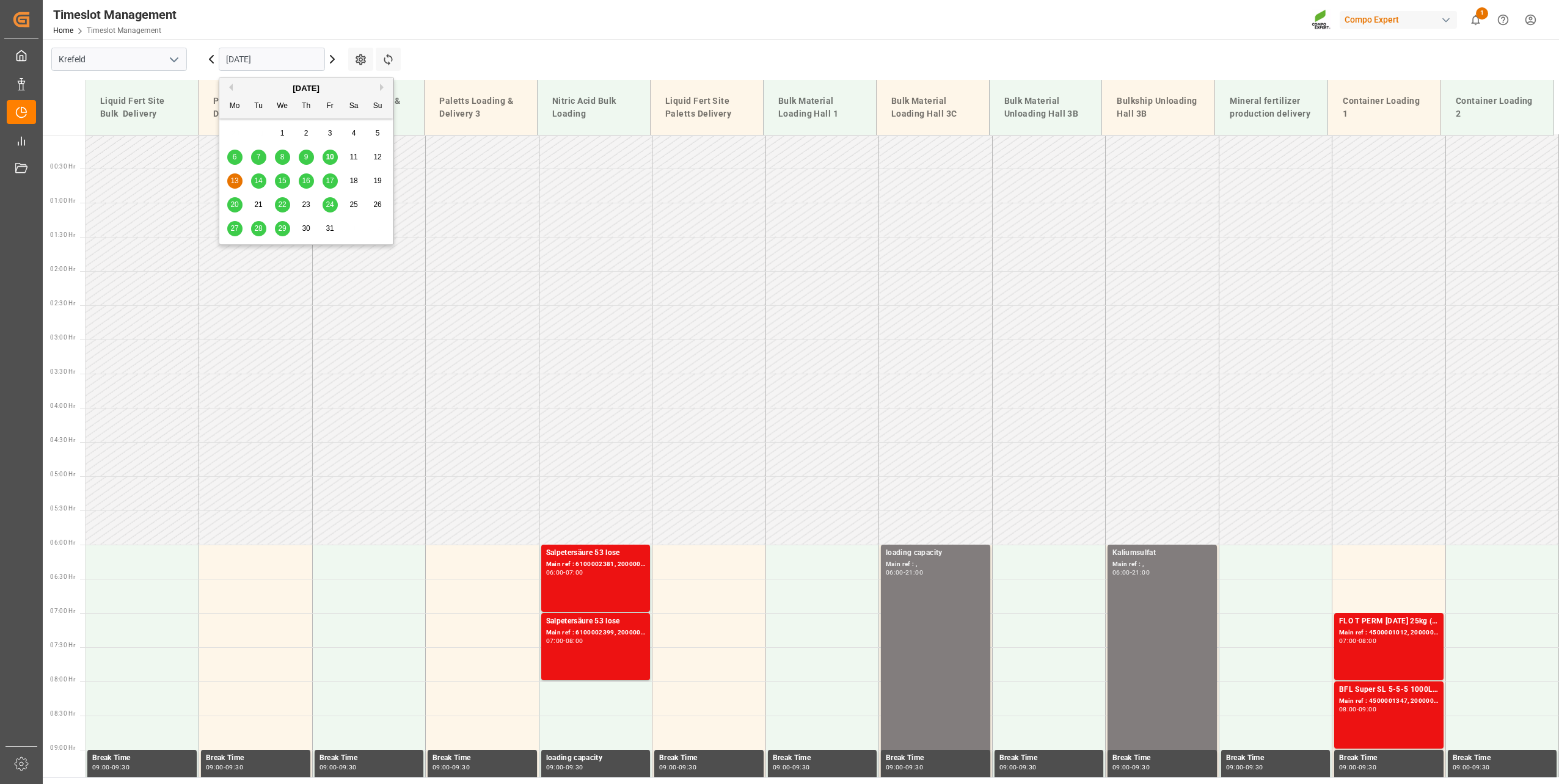
scroll to position [0, 0]
click at [497, 27] on div "Timeslot Management Home Timeslot Management Compo Expert 1 Notifications Only …" at bounding box center [796, 19] width 1525 height 39
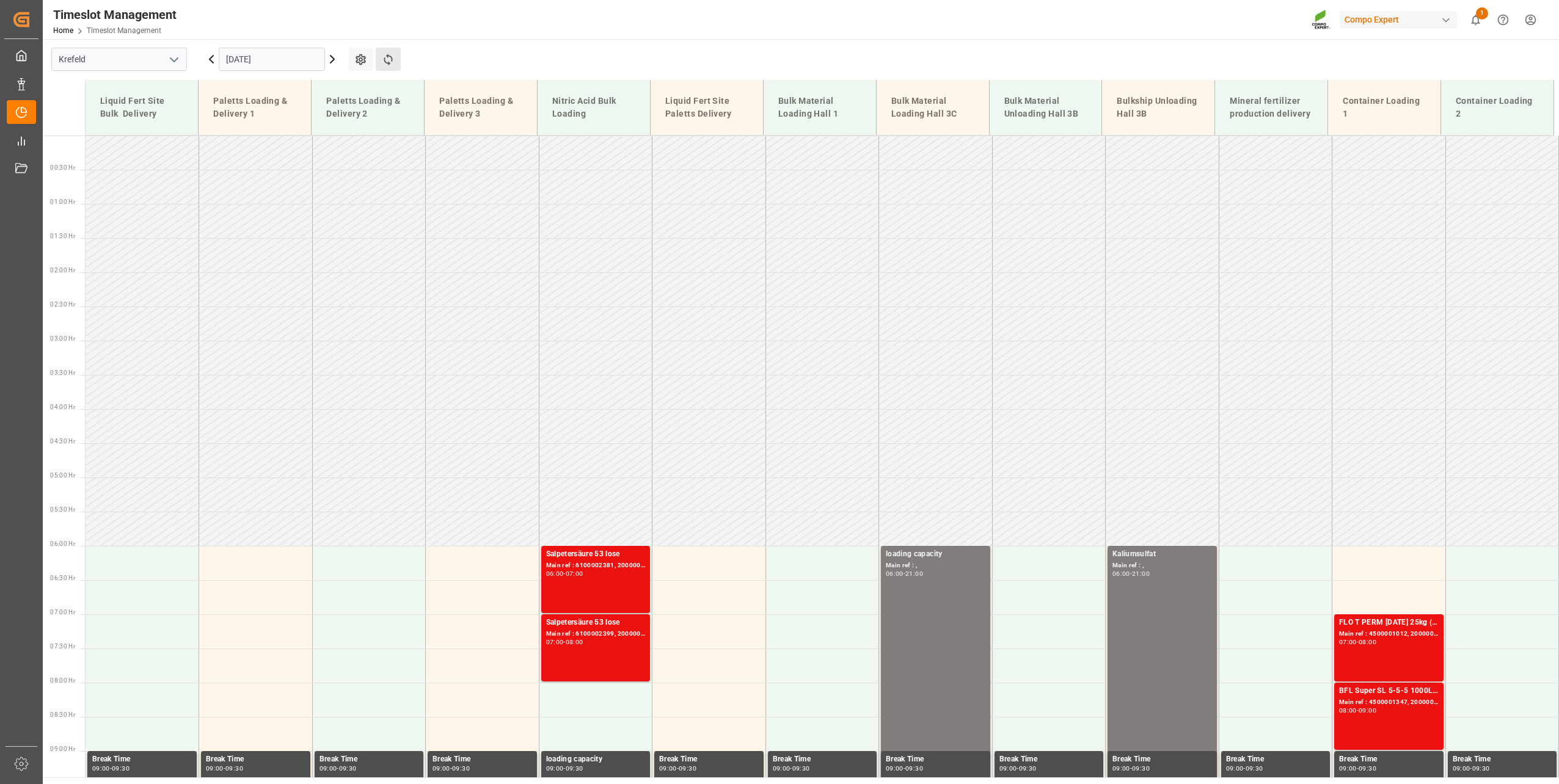
click at [392, 51] on button "Refresh Time Slots" at bounding box center [388, 59] width 25 height 23
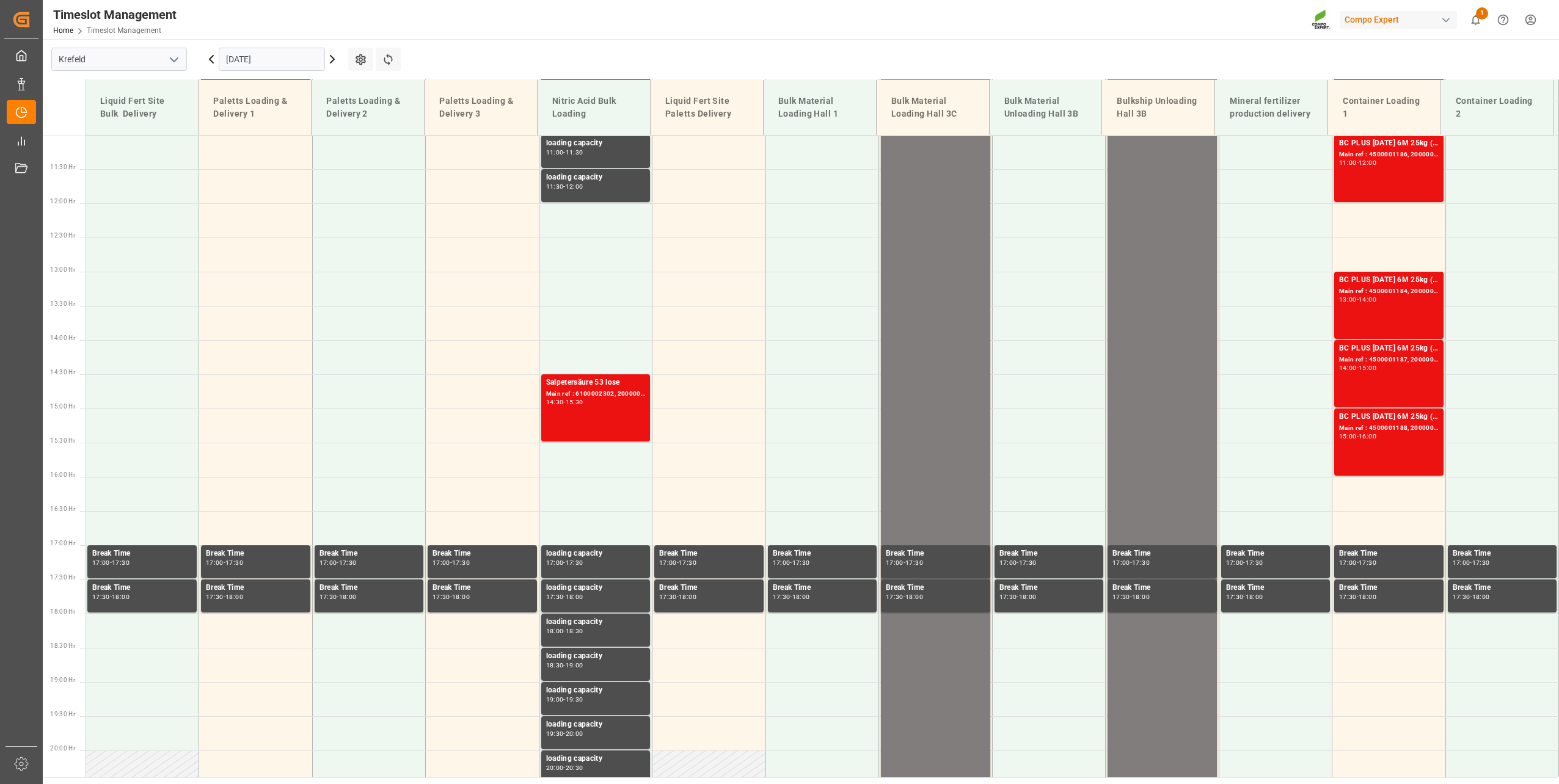
scroll to position [657, 0]
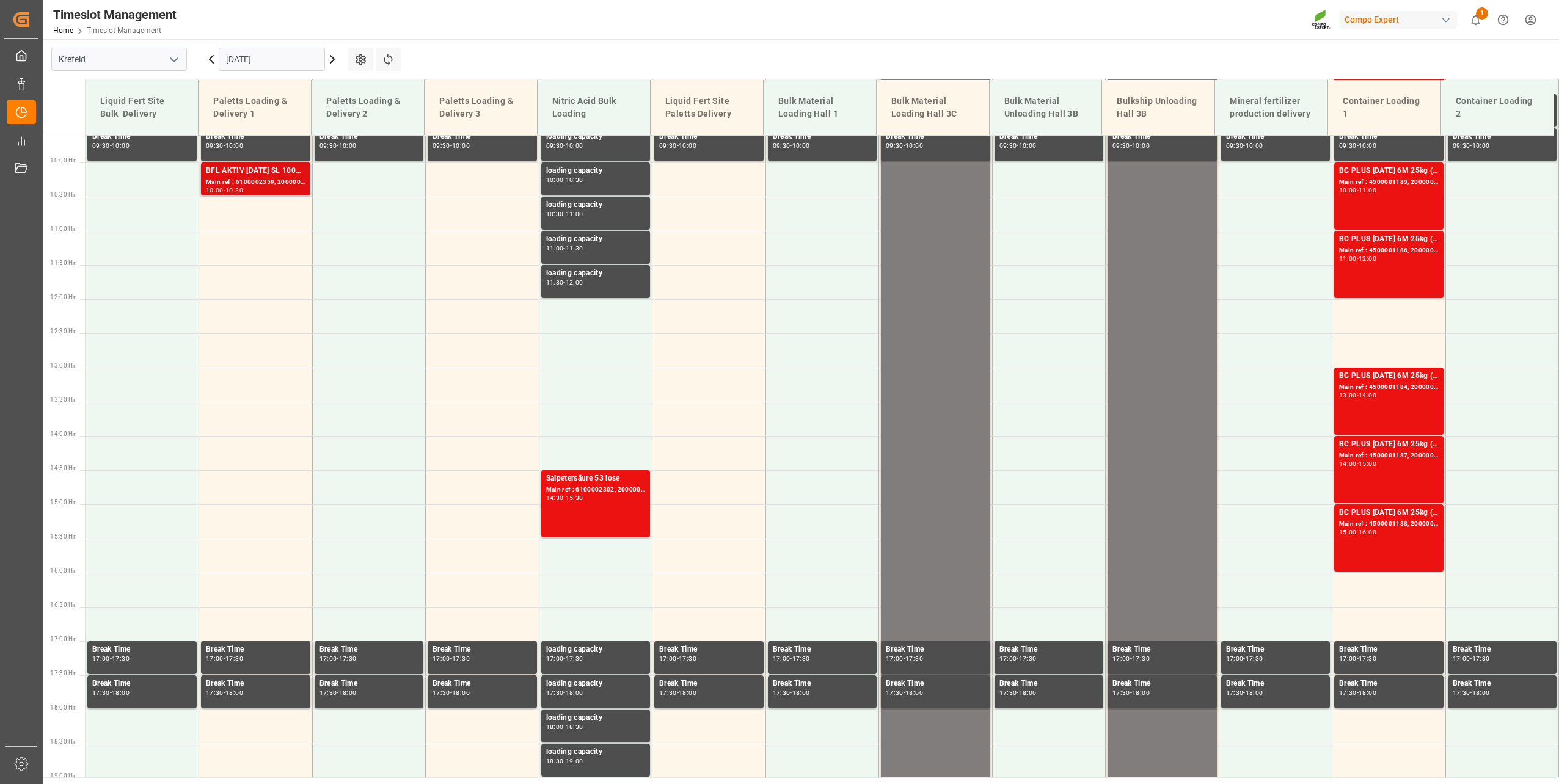
click at [266, 193] on div "10:00 - 10:30" at bounding box center [255, 190] width 100 height 6
